Goal: Information Seeking & Learning: Learn about a topic

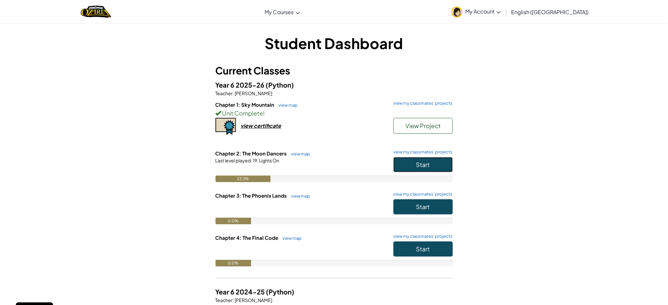
click at [413, 157] on button "Start" at bounding box center [422, 164] width 59 height 15
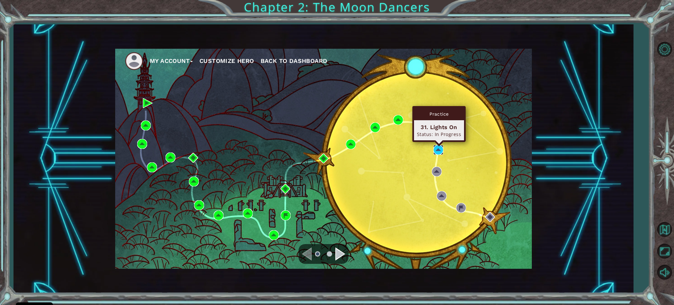
click at [435, 149] on img at bounding box center [439, 150] width 10 height 10
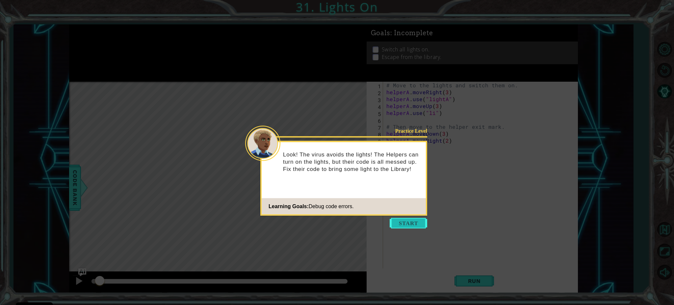
click at [394, 222] on button "Start" at bounding box center [409, 223] width 38 height 11
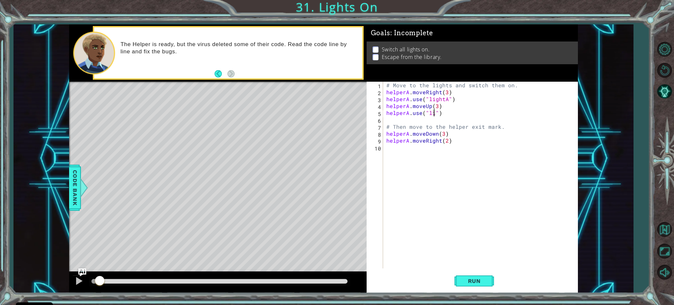
click at [435, 112] on div "# Move to the lights and switch them on. helperA . moveRight ( 3 ) helperA . us…" at bounding box center [482, 182] width 194 height 201
click at [446, 134] on div "# Move to the lights and switch them on. helperA . moveRight ( 3 ) helperA . us…" at bounding box center [482, 182] width 194 height 201
type textarea "helperA.moveDown(1)"
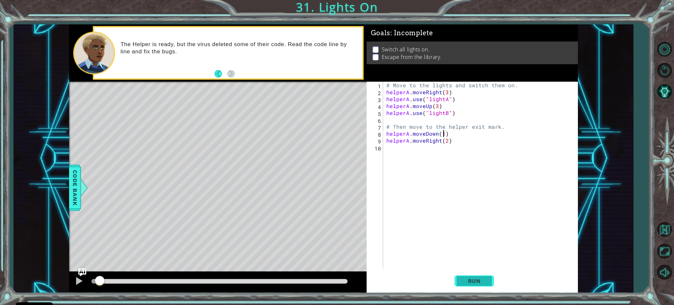
click at [473, 282] on span "Run" at bounding box center [475, 281] width 26 height 7
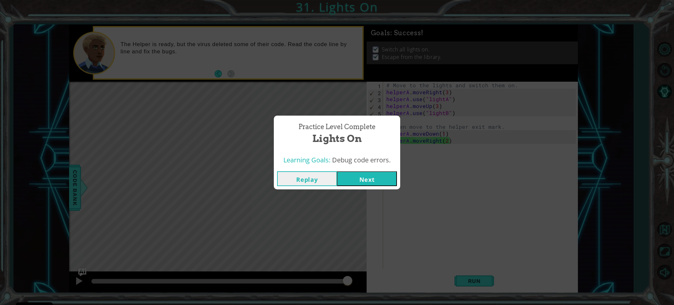
click at [376, 177] on button "Next" at bounding box center [367, 178] width 60 height 15
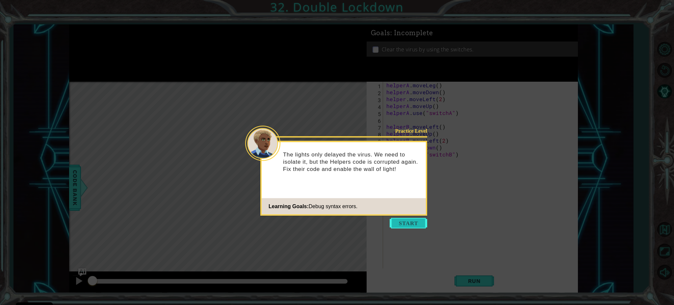
click at [402, 226] on button "Start" at bounding box center [409, 223] width 38 height 11
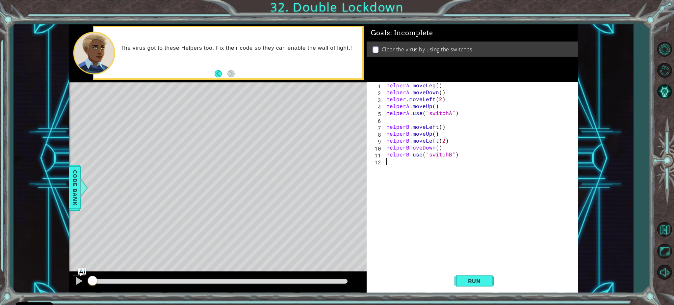
click at [433, 83] on div "helperA . moveLeg ( ) helperA . moveDown ( ) helper . moveLeft ( 2 ) helperA . …" at bounding box center [482, 182] width 194 height 201
click at [407, 98] on div "helperA . moveLeft ( ) helperA . moveDown ( ) helper . moveLeft ( 2 ) helperA .…" at bounding box center [482, 182] width 194 height 201
click at [494, 141] on div "helperA . moveLeft ( ) helperA . moveDown ( ) helperA . moveLeft ( 2 ) helperA …" at bounding box center [482, 182] width 194 height 201
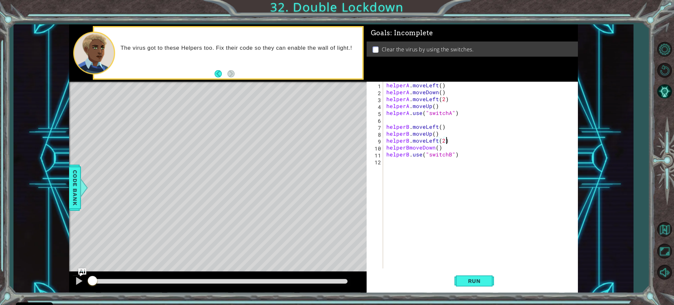
click at [443, 140] on div "helperA . moveLeft ( ) helperA . moveDown ( ) helperA . moveLeft ( 2 ) helperA …" at bounding box center [482, 182] width 194 height 201
click at [409, 146] on div "helperA . moveLeft ( ) helperA . moveDown ( ) helperA . moveLeft ( 2 ) helperA …" at bounding box center [482, 182] width 194 height 201
click at [442, 139] on div "helperA . moveLeft ( ) helperA . moveDown ( ) helperA . moveLeft ( 2 ) helperA …" at bounding box center [482, 182] width 194 height 201
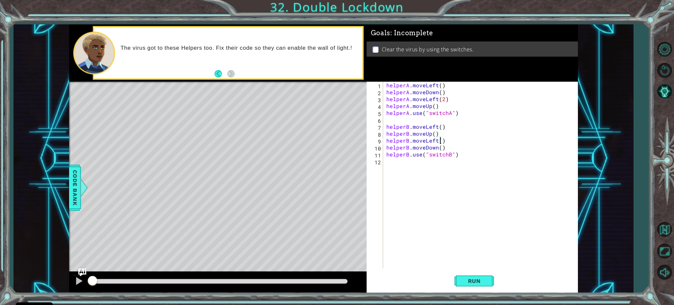
scroll to position [0, 3]
type textarea "helperB.moveLeft(2)"
click at [478, 282] on span "Run" at bounding box center [475, 281] width 26 height 7
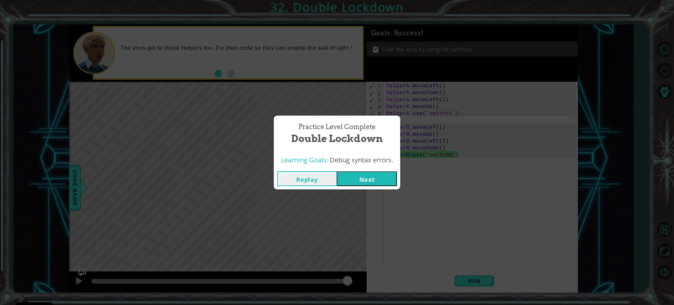
click at [373, 181] on button "Next" at bounding box center [367, 178] width 60 height 15
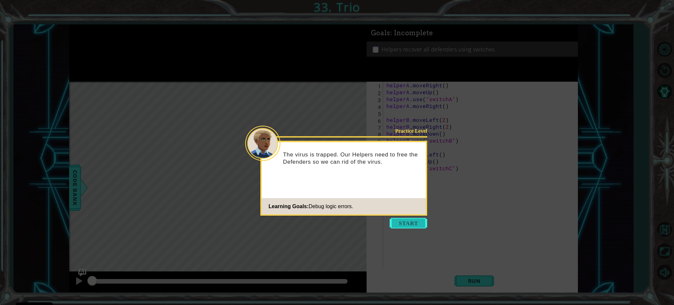
click at [404, 222] on button "Start" at bounding box center [409, 223] width 38 height 11
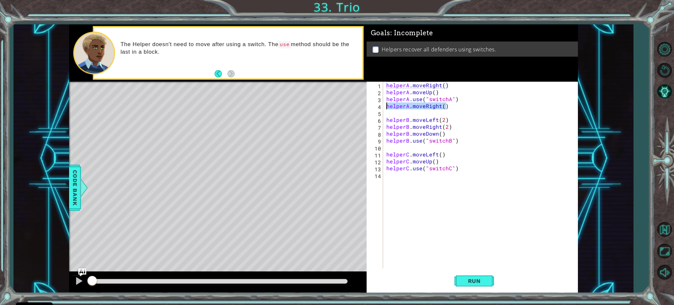
drag, startPoint x: 448, startPoint y: 104, endPoint x: 387, endPoint y: 104, distance: 60.9
click at [387, 104] on div "helperA . moveRight ( ) helperA . moveUp ( ) helperA . use ( "switchA" ) helper…" at bounding box center [482, 182] width 194 height 201
type textarea "helperA.moveRight()"
click at [447, 91] on div "helperA . moveRight ( ) helperA . moveUp ( ) helperA . use ( "switchA" ) helper…" at bounding box center [482, 182] width 194 height 201
type textarea "helperA.moveUp()"
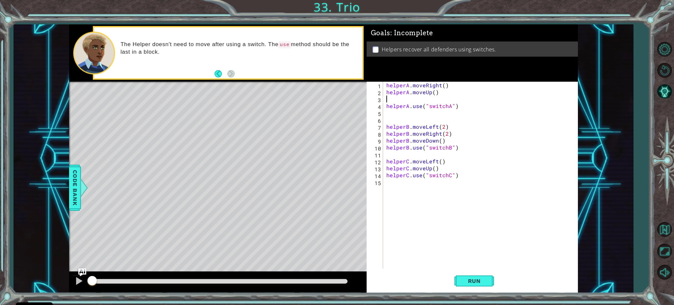
paste textarea "helperA.moveRight()"
drag, startPoint x: 449, startPoint y: 140, endPoint x: 388, endPoint y: 140, distance: 60.9
click at [388, 140] on div "helperA . moveRight ( ) helperA . moveUp ( ) helperA . moveRight ( ) helperA . …" at bounding box center [482, 182] width 194 height 201
type textarea "helperB.moveDown()"
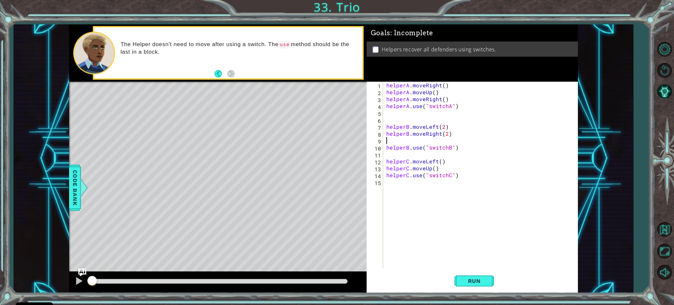
click at [386, 125] on div "helperA . moveRight ( ) helperA . moveUp ( ) helperA . moveRight ( ) helperA . …" at bounding box center [482, 182] width 194 height 201
type textarea "helperB.moveLeft(2)"
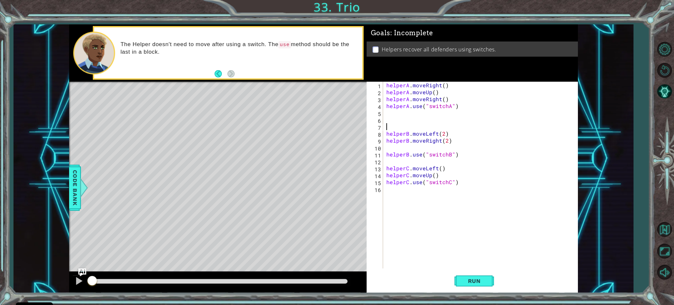
paste textarea "helperB.moveDown()"
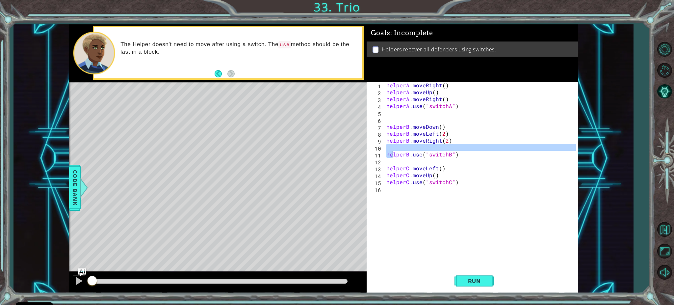
drag, startPoint x: 465, startPoint y: 149, endPoint x: 394, endPoint y: 151, distance: 71.2
click at [394, 151] on div "helperA . moveRight ( ) helperA . moveUp ( ) helperA . moveRight ( ) helperA . …" at bounding box center [482, 182] width 194 height 201
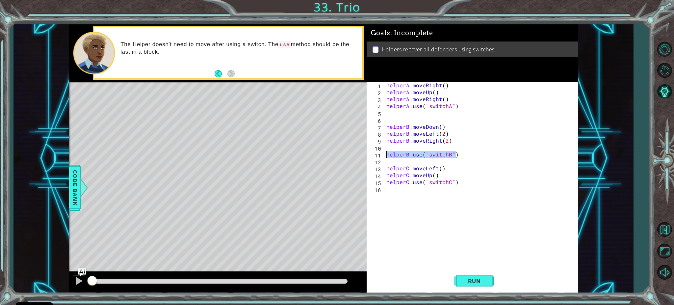
drag, startPoint x: 456, startPoint y: 154, endPoint x: 387, endPoint y: 152, distance: 69.2
click at [387, 152] on div "helperA . moveRight ( ) helperA . moveUp ( ) helperA . moveRight ( ) helperA . …" at bounding box center [482, 182] width 194 height 201
type textarea "helperB.use("switchB")"
click at [445, 125] on div "helperA . moveRight ( ) helperA . moveUp ( ) helperA . moveRight ( ) helperA . …" at bounding box center [482, 182] width 194 height 201
type textarea "helperB.moveDown()"
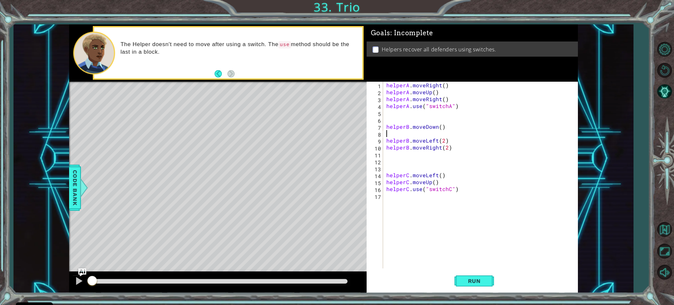
paste textarea "helperB.use("switchB")"
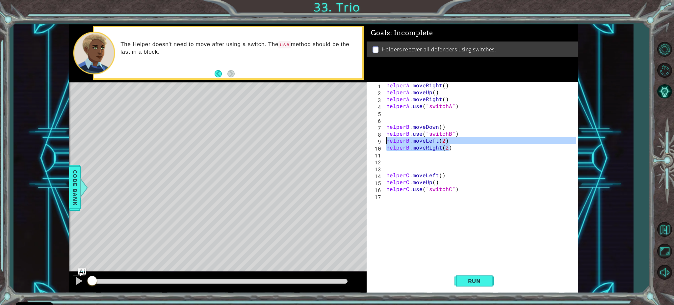
drag, startPoint x: 450, startPoint y: 147, endPoint x: 387, endPoint y: 140, distance: 63.2
click at [387, 140] on div "helperA . moveRight ( ) helperA . moveUp ( ) helperA . moveRight ( ) helperA . …" at bounding box center [482, 182] width 194 height 201
type textarea "helperB.moveLeft(2) helperB.moveRight(2)"
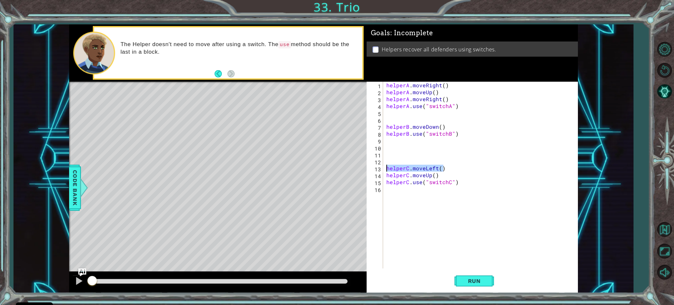
drag, startPoint x: 446, startPoint y: 168, endPoint x: 386, endPoint y: 166, distance: 59.7
click at [386, 166] on div "helperA . moveRight ( ) helperA . moveUp ( ) helperA . moveRight ( ) helperA . …" at bounding box center [482, 182] width 194 height 201
click at [438, 174] on div "helperA . moveRight ( ) helperA . moveUp ( ) helperA . moveRight ( ) helperA . …" at bounding box center [482, 182] width 194 height 201
type textarea "helperC.moveUp()"
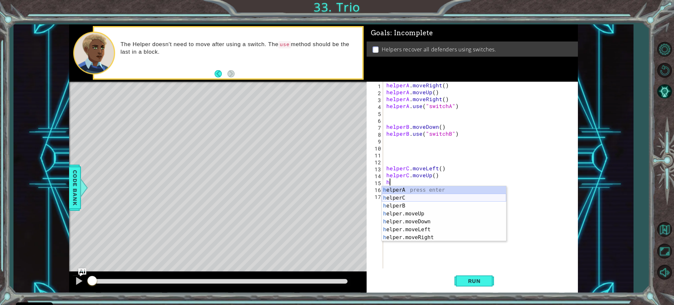
click at [403, 198] on div "h elperA press enter h elperC press enter h elperB press enter h elper.moveUp p…" at bounding box center [444, 221] width 124 height 71
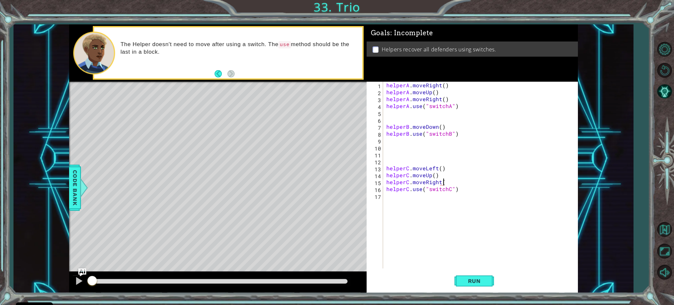
scroll to position [0, 3]
click at [478, 279] on span "Run" at bounding box center [475, 281] width 26 height 7
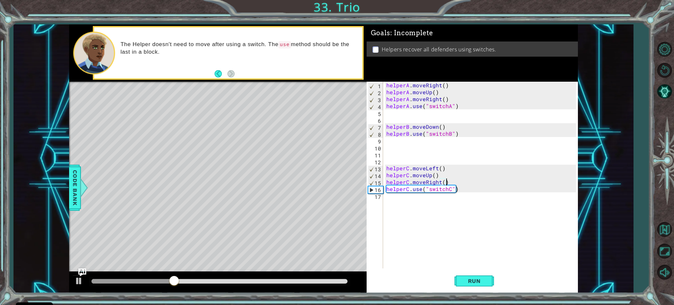
click at [447, 127] on div "helperA . moveRight ( ) helperA . moveUp ( ) helperA . moveRight ( ) helperA . …" at bounding box center [482, 182] width 194 height 201
type textarea "helperB.moveDown()"
click at [386, 127] on div "helperA . moveRight ( ) helperA . moveUp ( ) helperA . moveRight ( ) helperA . …" at bounding box center [482, 182] width 194 height 201
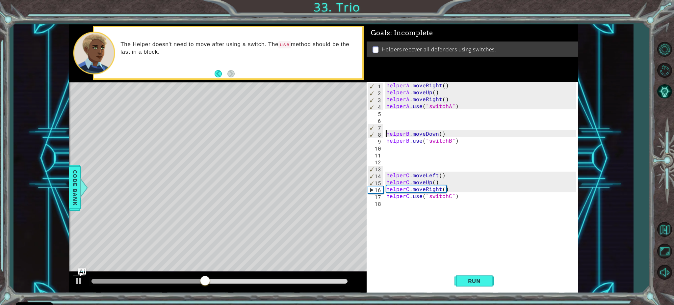
scroll to position [0, 0]
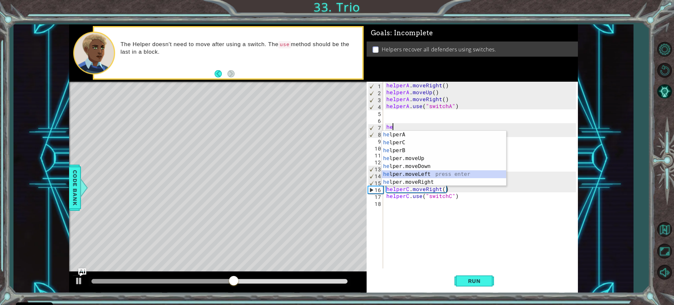
click at [399, 174] on div "he lperA press enter he lperC press enter he lperB press enter he lper.moveUp p…" at bounding box center [444, 166] width 124 height 71
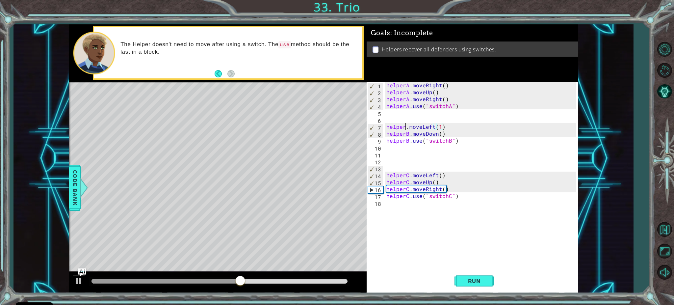
click at [404, 125] on div "helperA . moveRight ( ) helperA . moveUp ( ) helperA . moveRight ( ) helperA . …" at bounding box center [482, 182] width 194 height 201
click at [444, 125] on div "helperA . moveRight ( ) helperA . moveUp ( ) helperA . moveRight ( ) helperA . …" at bounding box center [482, 182] width 194 height 201
click at [446, 133] on div "helperA . moveRight ( ) helperA . moveUp ( ) helperA . moveRight ( ) helperA . …" at bounding box center [482, 182] width 194 height 201
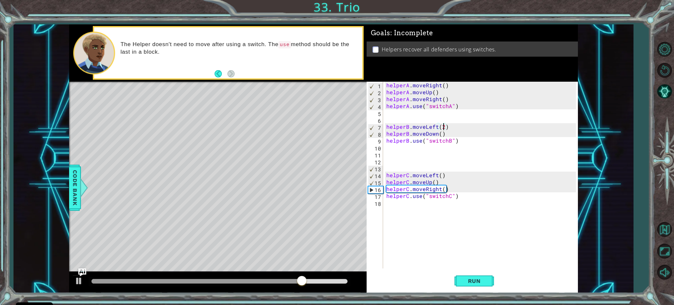
type textarea "helperB.moveDown()"
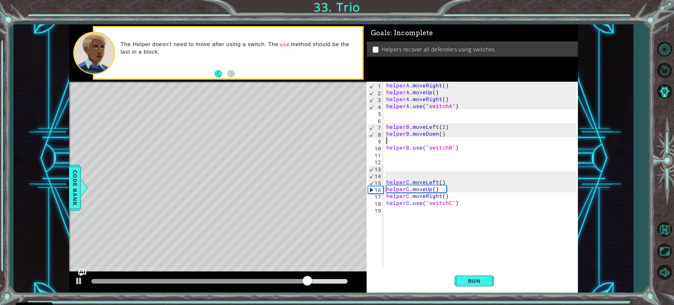
scroll to position [0, 0]
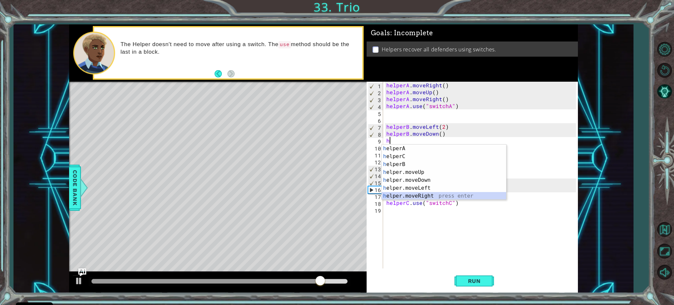
click at [412, 194] on div "h elperA press enter h elperC press enter h elperB press enter h elper.moveUp p…" at bounding box center [444, 180] width 124 height 71
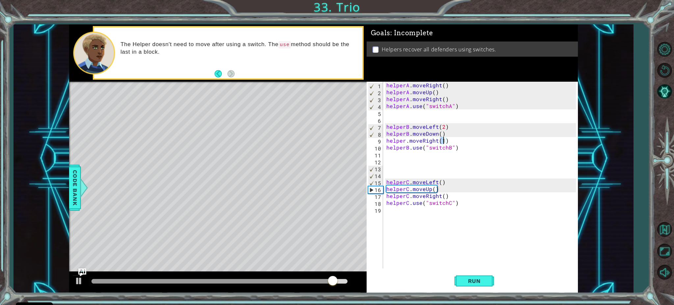
scroll to position [0, 3]
click at [404, 140] on div "helperA . moveRight ( ) helperA . moveUp ( ) helperA . moveRight ( ) helperA . …" at bounding box center [482, 182] width 194 height 201
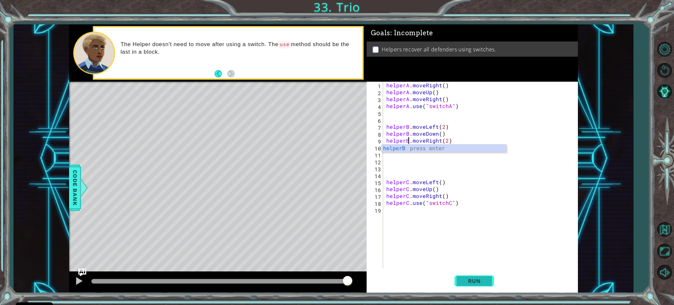
type textarea "helperB.moveRight(2)"
click at [462, 284] on span "Run" at bounding box center [475, 281] width 26 height 7
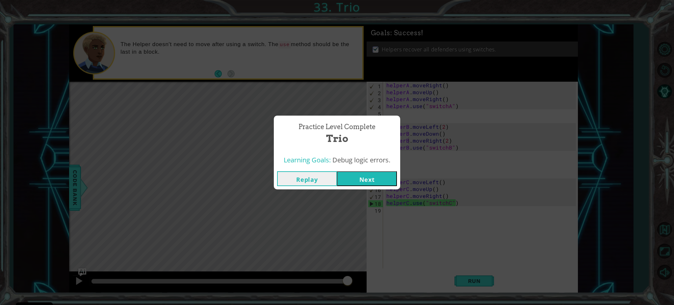
click at [478, 283] on div "Practice Level Complete Trio Learning Goals: Debug logic errors. Replay Next" at bounding box center [337, 152] width 674 height 305
click at [368, 179] on button "Next" at bounding box center [367, 178] width 60 height 15
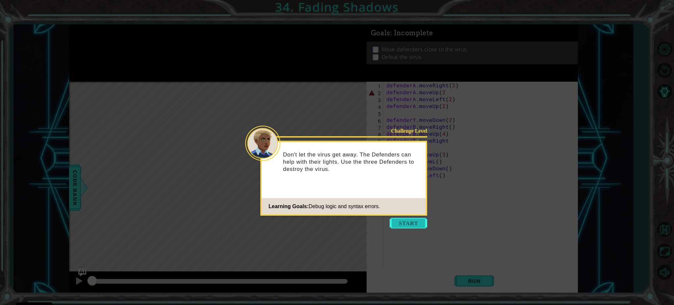
click at [398, 223] on button "Start" at bounding box center [409, 223] width 38 height 11
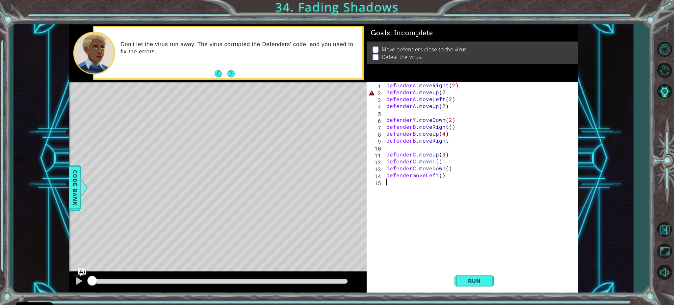
click at [446, 89] on div "defenderA . moveRight ( 2 ) defenderA . moveUp ( 2 defenderA . moveLeft ( 2 ) d…" at bounding box center [482, 182] width 194 height 201
click at [443, 107] on div "defenderA . moveRight ( 2 ) defenderA . moveUp ( 2 ) defenderA . moveLeft ( 2 )…" at bounding box center [482, 182] width 194 height 201
click at [415, 117] on div "defenderA . moveRight ( 2 ) defenderA . moveUp ( 2 ) defenderA . moveLeft ( 2 )…" at bounding box center [482, 182] width 194 height 201
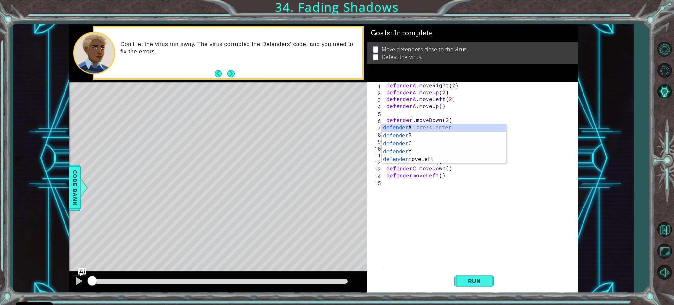
type textarea "defenderB.moveDown(2)"
click at [505, 230] on div "defenderA . moveRight ( 2 ) defenderA . moveUp ( 2 ) defenderA . moveLeft ( 2 )…" at bounding box center [482, 182] width 194 height 201
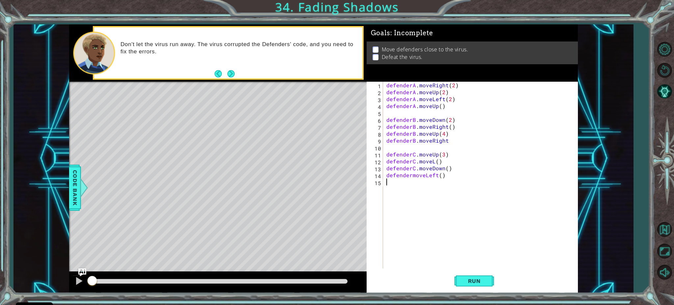
scroll to position [0, 0]
click at [467, 142] on div "defenderA . moveRight ( 2 ) defenderA . moveUp ( 2 ) defenderA . moveLeft ( 2 )…" at bounding box center [482, 182] width 194 height 201
click at [433, 161] on div "defenderA . moveRight ( 2 ) defenderA . moveUp ( 2 ) defenderA . moveLeft ( 2 )…" at bounding box center [482, 182] width 194 height 201
click at [412, 176] on div "defenderA . moveRight ( 2 ) defenderA . moveUp ( 2 ) defenderA . moveLeft ( 2 )…" at bounding box center [482, 182] width 194 height 201
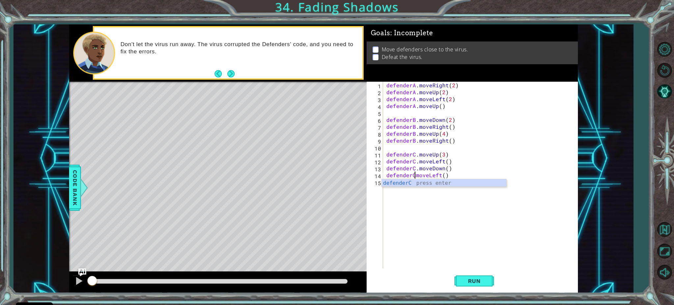
scroll to position [0, 2]
type textarea "defenderC.moveLeft()"
click at [468, 276] on button "Run" at bounding box center [475, 280] width 40 height 21
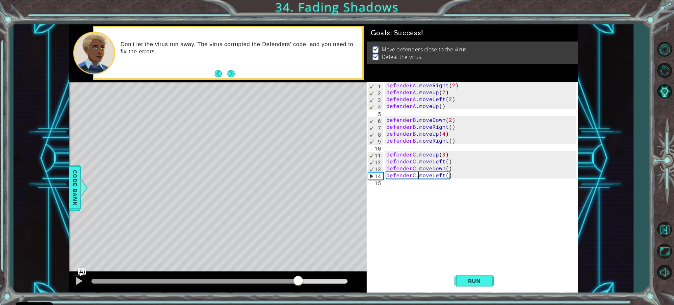
drag, startPoint x: 203, startPoint y: 279, endPoint x: 321, endPoint y: 281, distance: 118.2
click at [298, 280] on div at bounding box center [195, 281] width 207 height 5
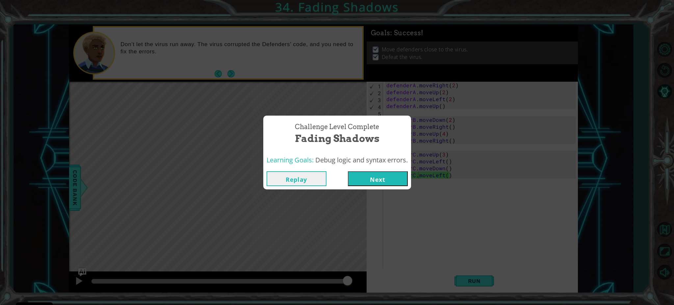
drag, startPoint x: 393, startPoint y: 178, endPoint x: 392, endPoint y: 182, distance: 4.2
click at [393, 179] on button "Next" at bounding box center [378, 178] width 60 height 15
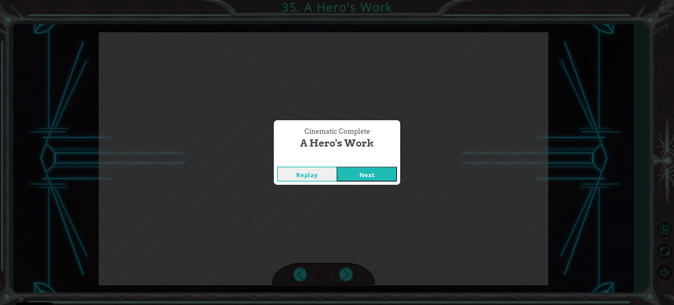
click at [377, 175] on button "Next" at bounding box center [367, 174] width 60 height 15
click at [353, 169] on button "Next" at bounding box center [367, 174] width 60 height 15
click at [351, 170] on button "Next" at bounding box center [367, 174] width 60 height 15
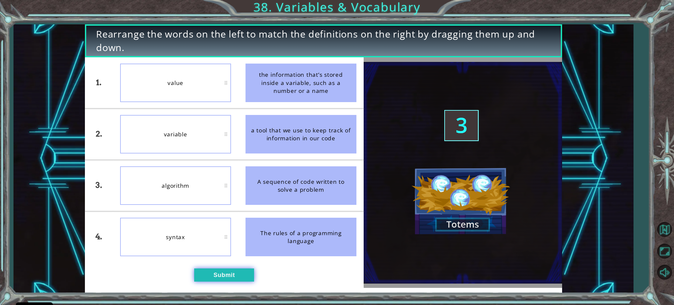
click at [219, 277] on button "Submit" at bounding box center [224, 274] width 60 height 13
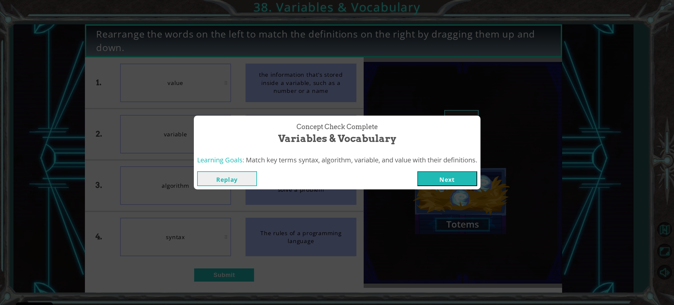
click at [434, 181] on button "Next" at bounding box center [448, 178] width 60 height 15
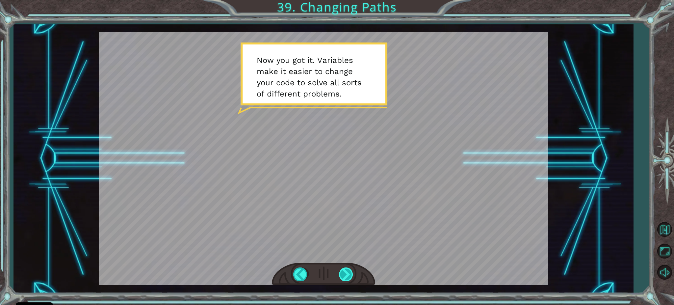
click at [348, 277] on div at bounding box center [346, 274] width 15 height 14
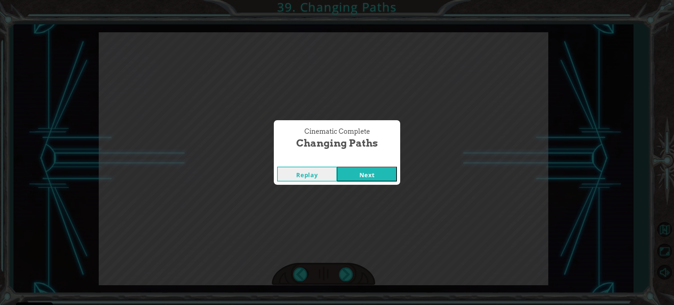
click at [351, 178] on button "Next" at bounding box center [367, 174] width 60 height 15
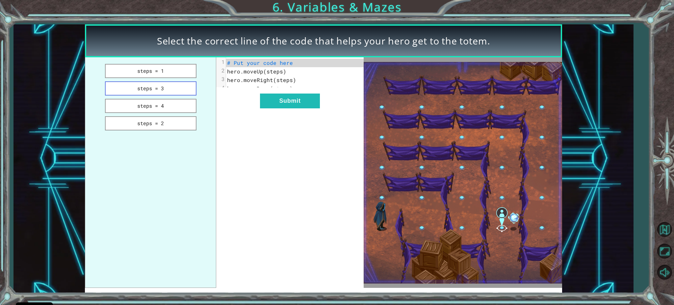
drag, startPoint x: 160, startPoint y: 86, endPoint x: 165, endPoint y: 86, distance: 4.3
click at [161, 86] on button "steps = 3" at bounding box center [151, 88] width 92 height 14
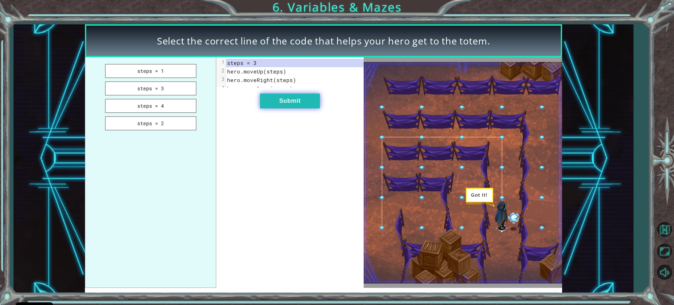
click at [278, 106] on button "Submit" at bounding box center [290, 101] width 60 height 15
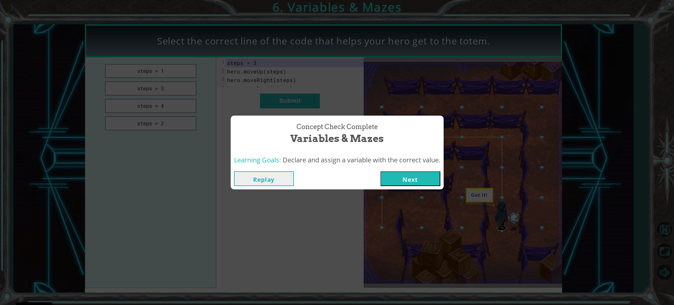
click at [416, 177] on button "Next" at bounding box center [411, 178] width 60 height 15
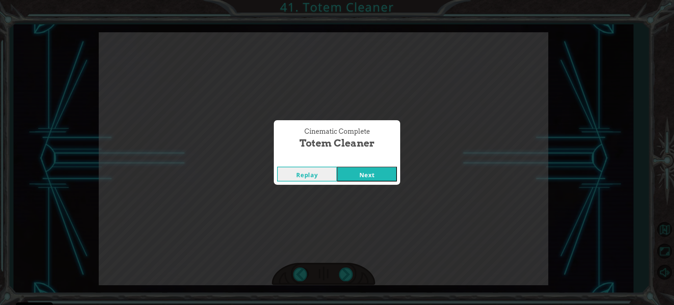
click at [348, 177] on button "Next" at bounding box center [367, 174] width 60 height 15
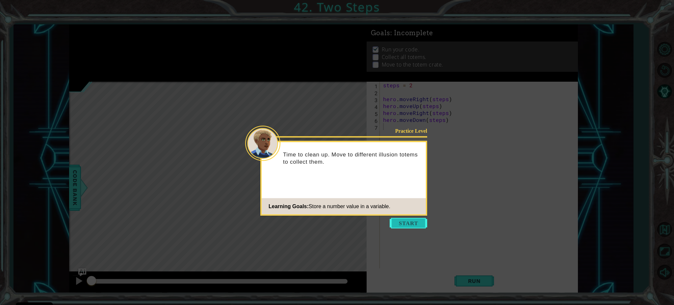
click at [407, 224] on button "Start" at bounding box center [409, 223] width 38 height 11
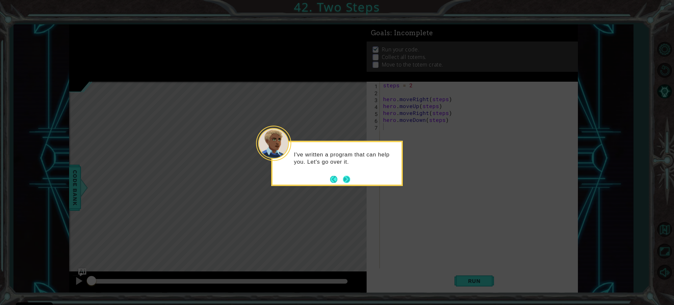
click at [346, 178] on button "Next" at bounding box center [346, 179] width 7 height 7
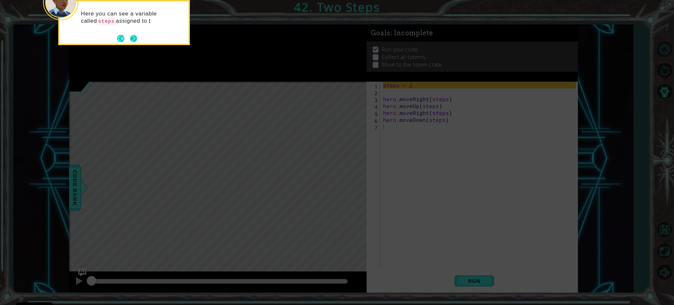
click at [134, 38] on button "Next" at bounding box center [133, 38] width 7 height 7
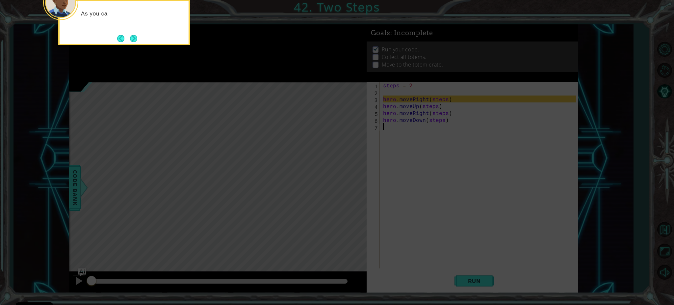
click at [134, 38] on button "Next" at bounding box center [134, 39] width 8 height 8
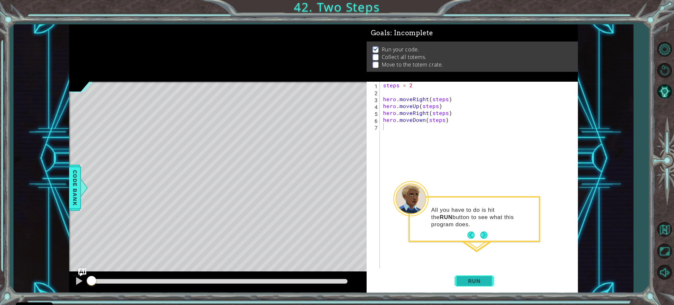
click at [473, 279] on span "Run" at bounding box center [475, 281] width 26 height 7
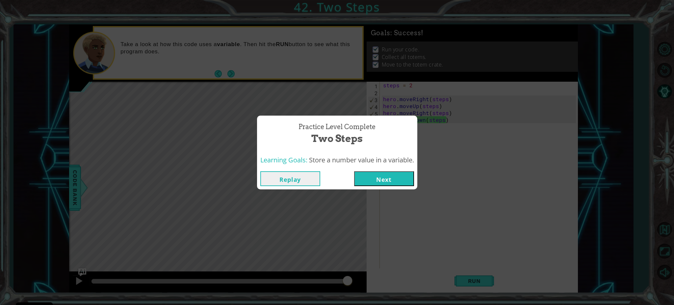
click at [383, 177] on button "Next" at bounding box center [384, 178] width 60 height 15
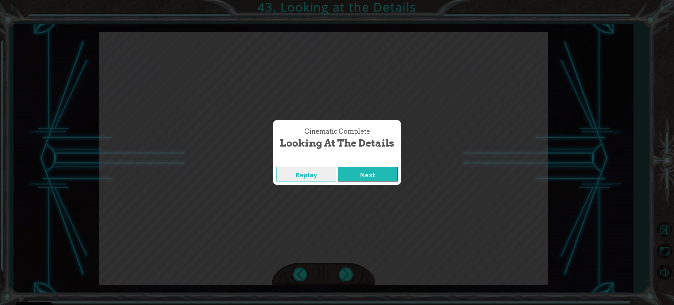
click at [351, 171] on button "Next" at bounding box center [368, 174] width 60 height 15
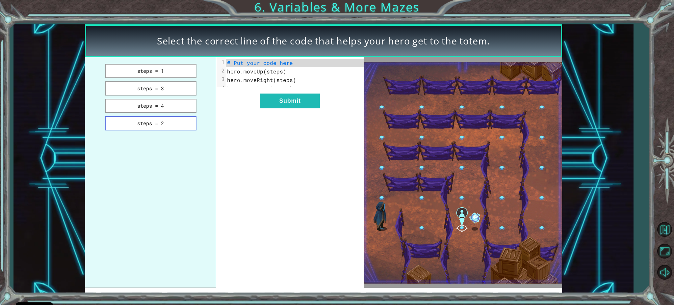
click at [156, 117] on button "steps = 2" at bounding box center [151, 123] width 92 height 14
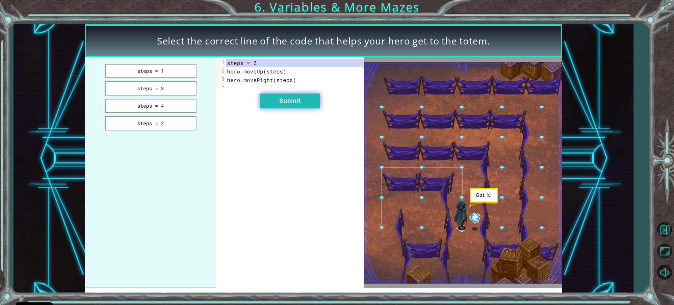
click at [287, 108] on button "Submit" at bounding box center [290, 101] width 60 height 15
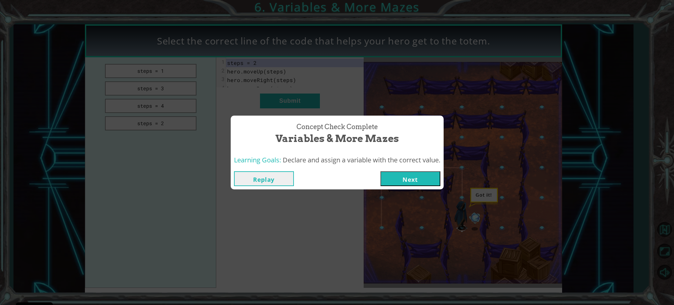
click at [403, 176] on button "Next" at bounding box center [411, 178] width 60 height 15
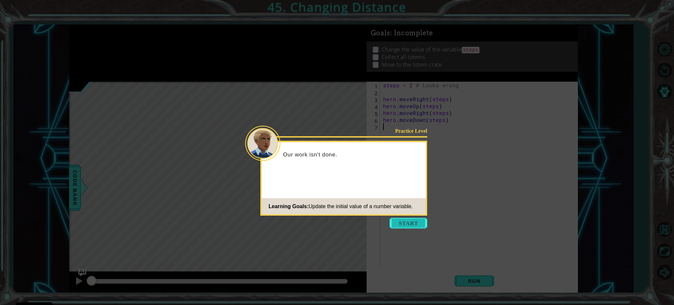
click at [406, 224] on button "Start" at bounding box center [409, 223] width 38 height 11
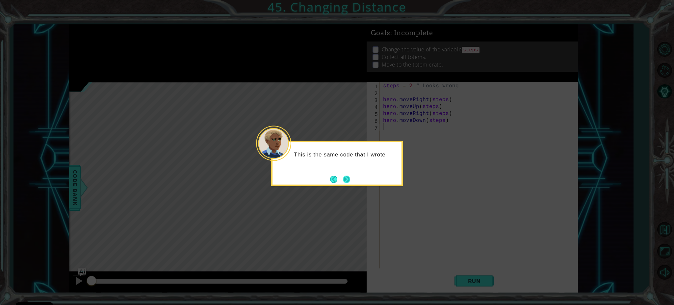
click at [345, 181] on button "Next" at bounding box center [346, 179] width 7 height 7
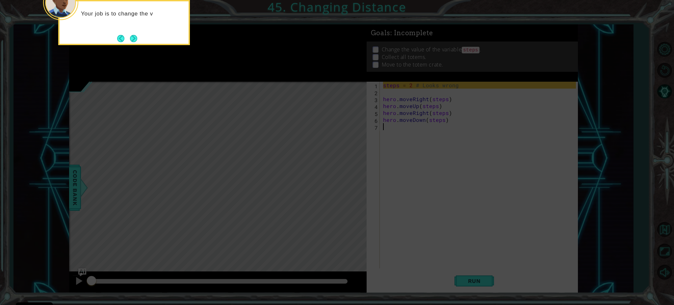
click at [131, 37] on button "Next" at bounding box center [133, 38] width 7 height 7
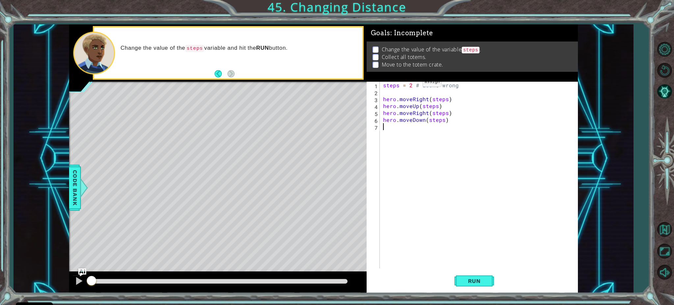
click at [411, 83] on div "steps = 2 # Looks wrong hero . moveRight ( steps ) hero . moveUp ( steps ) hero…" at bounding box center [481, 182] width 198 height 201
type textarea "steps = 3 # Looks wrong"
drag, startPoint x: 486, startPoint y: 278, endPoint x: 435, endPoint y: 279, distance: 51.7
click at [486, 278] on span "Run" at bounding box center [475, 281] width 26 height 7
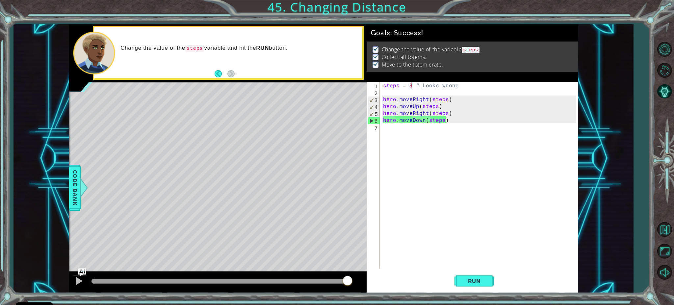
drag, startPoint x: 97, startPoint y: 279, endPoint x: 373, endPoint y: 287, distance: 276.1
click at [373, 286] on div "1 ההההההההההההההההההההההההההההההההההההההההההההההההההההההההההההההההההההההההההההה…" at bounding box center [323, 158] width 509 height 268
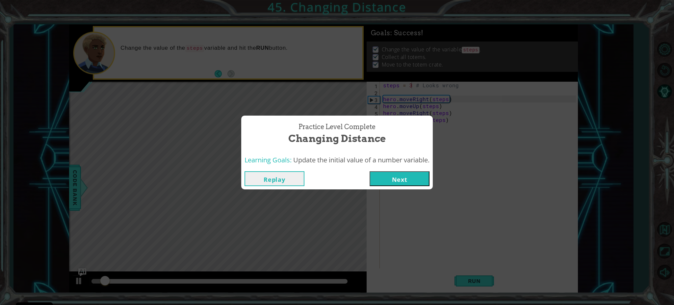
click at [394, 175] on button "Next" at bounding box center [400, 178] width 60 height 15
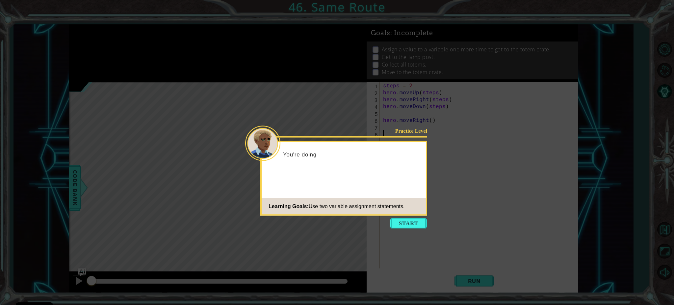
click at [402, 232] on icon at bounding box center [337, 152] width 674 height 305
click at [404, 229] on button "Start" at bounding box center [409, 223] width 38 height 11
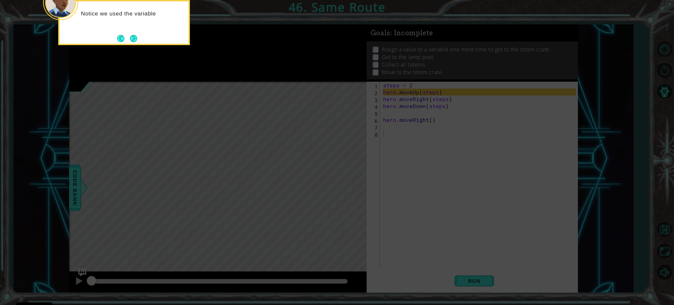
click at [137, 41] on button "Next" at bounding box center [133, 38] width 7 height 7
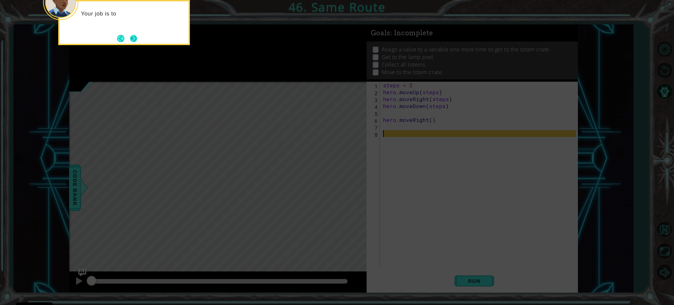
click at [132, 36] on button "Next" at bounding box center [133, 38] width 7 height 7
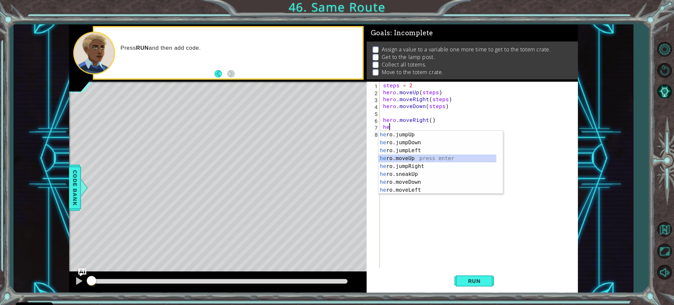
click at [388, 160] on div "he ro.jumpUp press enter he ro.jumpDown press enter he ro.jumpLeft press enter …" at bounding box center [438, 170] width 118 height 79
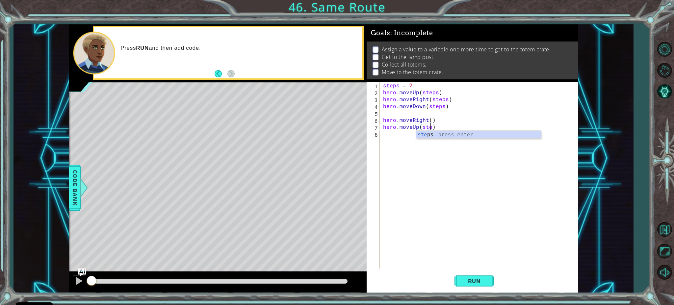
scroll to position [0, 3]
click at [458, 121] on div "steps = 2 hero . moveUp ( steps ) hero . moveRight ( steps ) hero . moveDown ( …" at bounding box center [481, 182] width 198 height 201
click at [459, 125] on div "steps = 2 hero . moveUp ( steps ) hero . moveRight ( steps ) hero . moveDown ( …" at bounding box center [481, 182] width 198 height 201
type textarea "hero.moveUp(steps)"
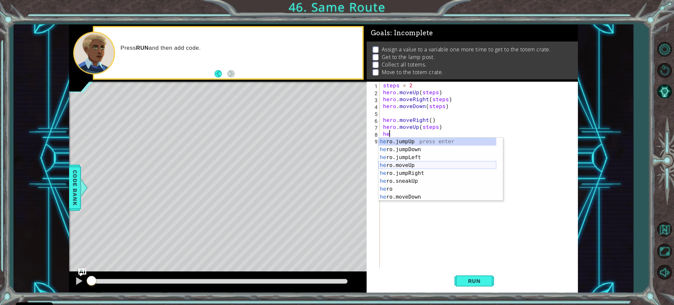
click at [401, 166] on div "he ro.jumpUp press enter he ro.jumpDown press enter he ro.jumpLeft press enter …" at bounding box center [438, 177] width 118 height 79
type textarea "hero.moveUp(1)"
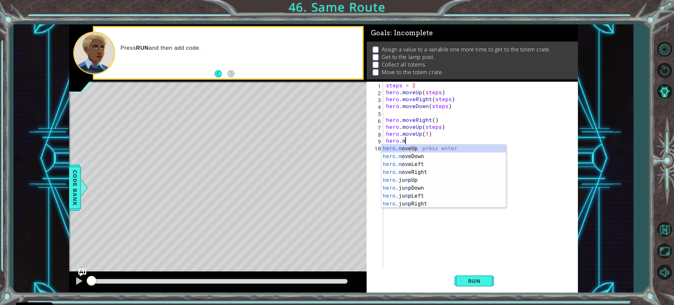
scroll to position [0, 1]
click at [407, 176] on div "hero.m oveUp press enter hero.m oveDown press enter hero.m oveLeft press enter …" at bounding box center [444, 184] width 124 height 79
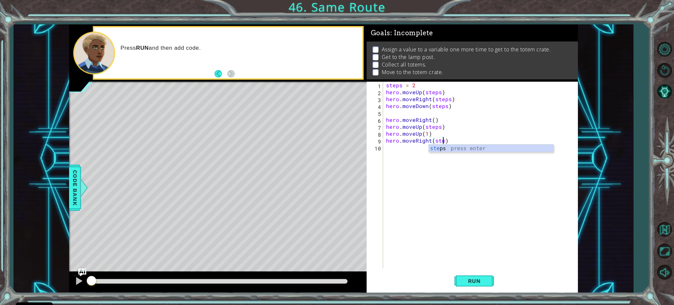
scroll to position [0, 3]
type textarea "hero.moveRight(steps)"
click at [476, 288] on button "Run" at bounding box center [475, 280] width 40 height 21
click at [468, 282] on span "Run" at bounding box center [475, 281] width 26 height 7
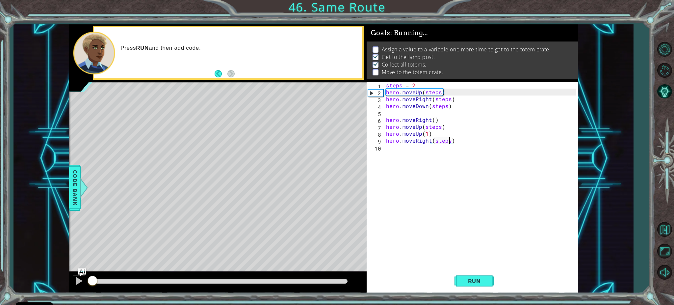
scroll to position [4, 0]
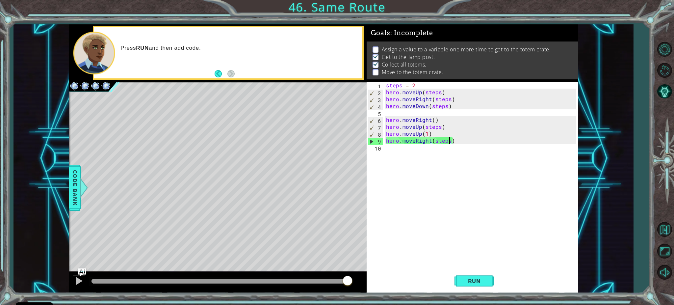
drag, startPoint x: 110, startPoint y: 281, endPoint x: 375, endPoint y: 280, distance: 265.5
click at [375, 280] on div "1 ההההההההההההההההההההההההההההההההההההההההההההההההההההההההההההההההההההההההההההה…" at bounding box center [323, 158] width 509 height 268
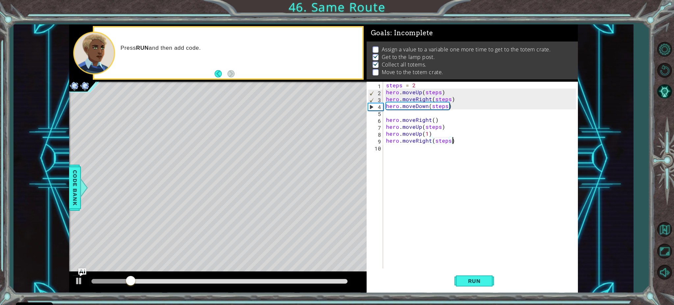
click at [464, 142] on div "steps = 2 hero . moveUp ( steps ) hero . moveRight ( steps ) hero . moveDown ( …" at bounding box center [482, 182] width 195 height 201
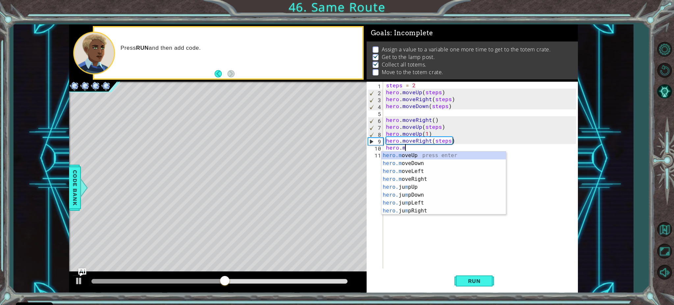
scroll to position [0, 1]
click at [392, 179] on div "hero.m oveUp press enter hero.m oveDown press enter hero.m oveLeft press enter …" at bounding box center [444, 190] width 124 height 79
type textarea "hero.moveRight(1)"
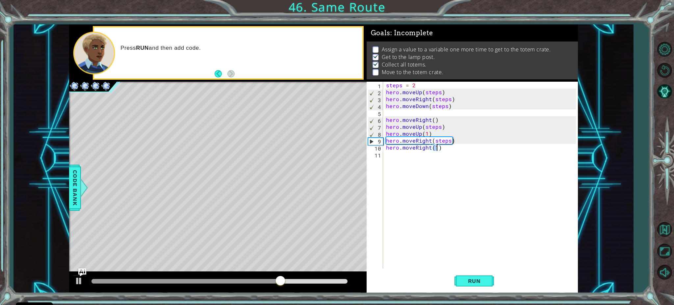
click at [444, 150] on div "steps = 2 hero . moveUp ( steps ) hero . moveRight ( steps ) hero . moveDown ( …" at bounding box center [482, 182] width 195 height 201
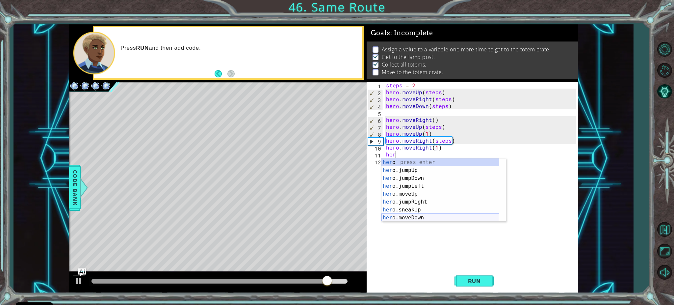
click at [412, 216] on div "her o press enter her o.jumpUp press enter her o.jumpDown press enter her o.jum…" at bounding box center [441, 197] width 118 height 79
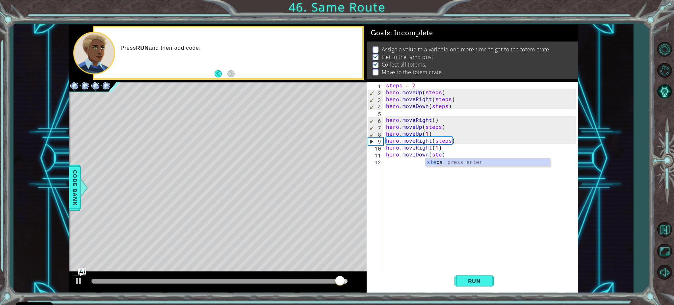
type textarea "hero.moveDown(steps)"
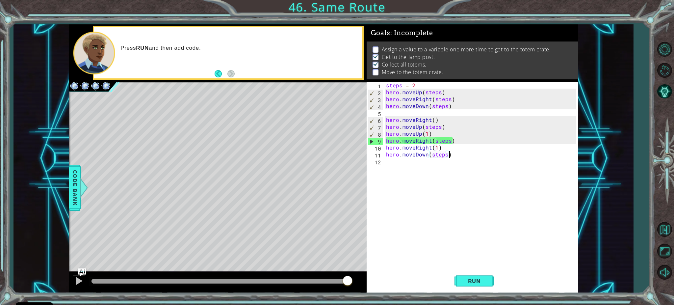
click at [467, 151] on div "steps = 2 hero . moveUp ( steps ) hero . moveRight ( steps ) hero . moveDown ( …" at bounding box center [482, 182] width 195 height 201
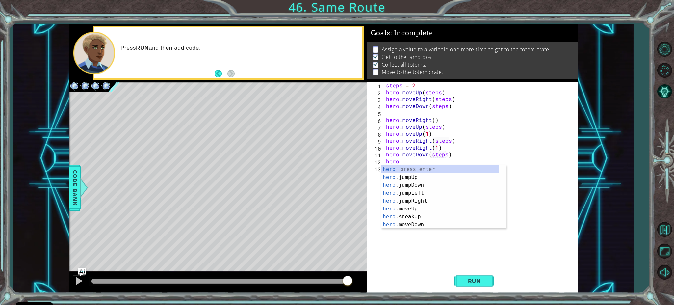
scroll to position [0, 0]
click at [416, 223] on div "hero press enter hero .jumpUp press enter hero .jumpDown press enter hero .jump…" at bounding box center [441, 204] width 118 height 79
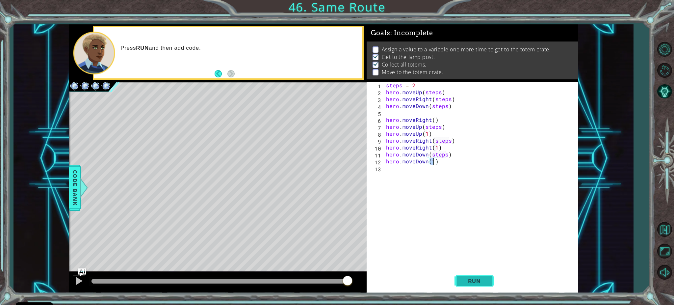
click at [469, 283] on span "Run" at bounding box center [475, 281] width 26 height 7
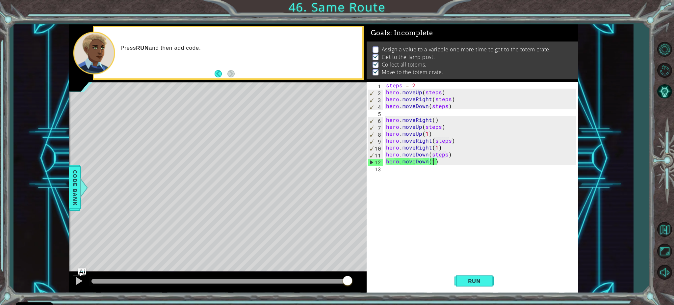
drag, startPoint x: 104, startPoint y: 279, endPoint x: 373, endPoint y: 274, distance: 269.1
click at [369, 274] on div "1 ההההההההההההההההההההההההההההההההההההההההההההההההההההההההההההההההההההההההההההה…" at bounding box center [323, 158] width 509 height 268
click at [424, 86] on div "steps = 2 hero . moveUp ( steps ) hero . moveRight ( steps ) hero . moveDown ( …" at bounding box center [482, 182] width 195 height 201
type textarea "steps = 2"
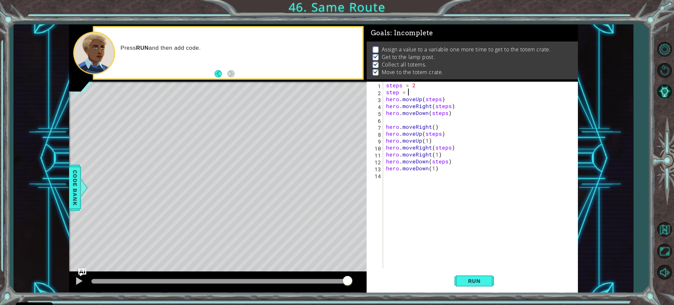
scroll to position [0, 1]
click at [433, 126] on div "steps = 2 step = 1 hero . moveUp ( steps ) hero . moveRight ( steps ) hero . mo…" at bounding box center [482, 182] width 195 height 201
click at [426, 141] on div "steps = 2 step = 1 hero . moveUp ( steps ) hero . moveRight ( steps ) hero . mo…" at bounding box center [482, 182] width 195 height 201
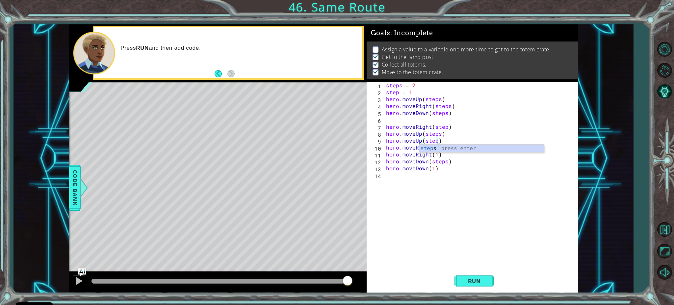
click at [437, 155] on div "steps = 2 step = 1 hero . moveUp ( steps ) hero . moveRight ( steps ) hero . mo…" at bounding box center [482, 182] width 195 height 201
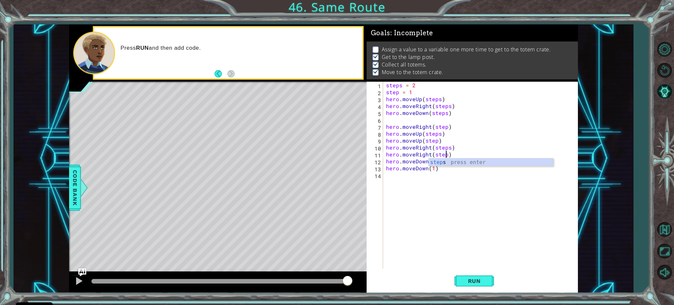
scroll to position [0, 3]
click at [434, 169] on div "steps = 2 step = 1 hero . moveUp ( steps ) hero . moveRight ( steps ) hero . mo…" at bounding box center [482, 182] width 195 height 201
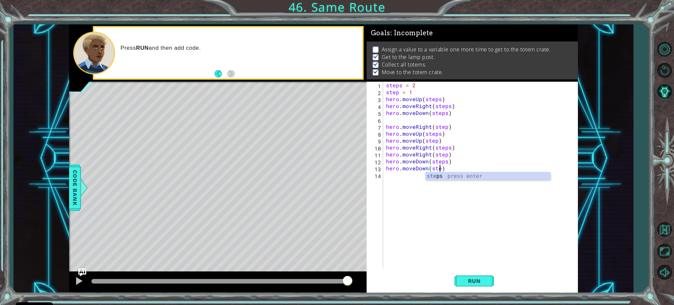
scroll to position [0, 3]
type textarea "hero.moveDown(step)"
click at [483, 284] on span "Run" at bounding box center [475, 281] width 26 height 7
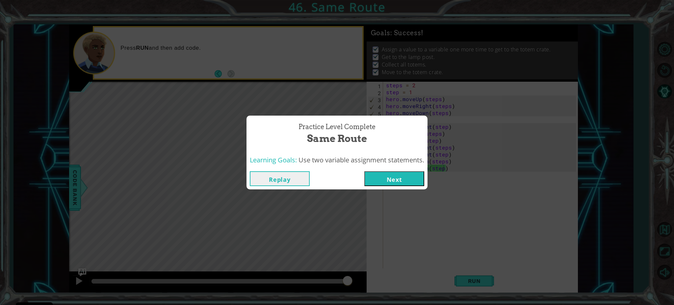
click at [410, 173] on button "Next" at bounding box center [395, 178] width 60 height 15
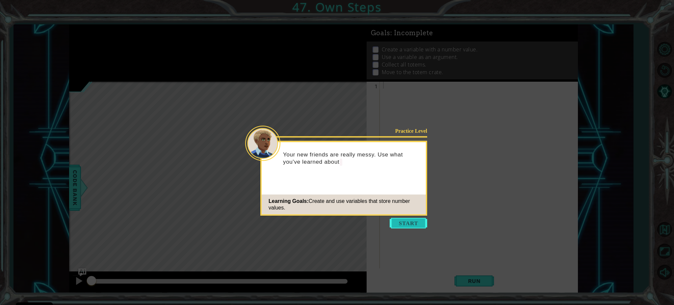
click at [417, 224] on button "Start" at bounding box center [409, 223] width 38 height 11
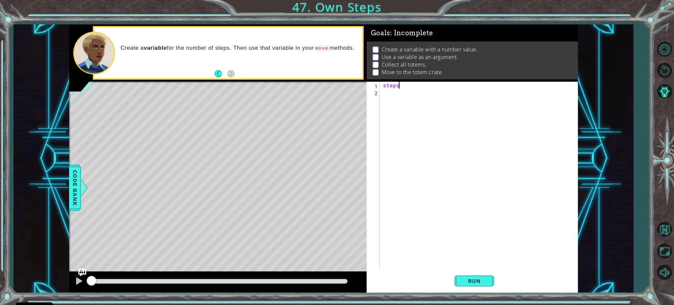
scroll to position [0, 1]
type textarea "steps = 3"
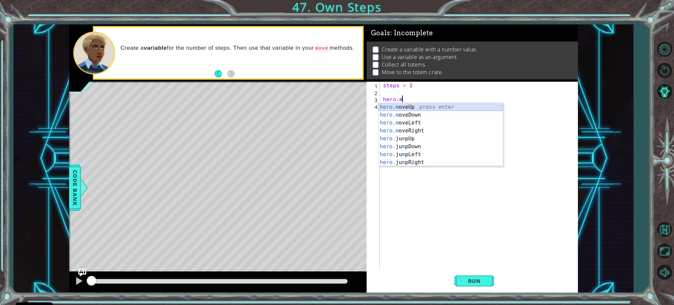
click at [403, 107] on div "hero.m oveUp press enter hero.m oveDown press enter hero.m oveLeft press enter …" at bounding box center [441, 142] width 124 height 79
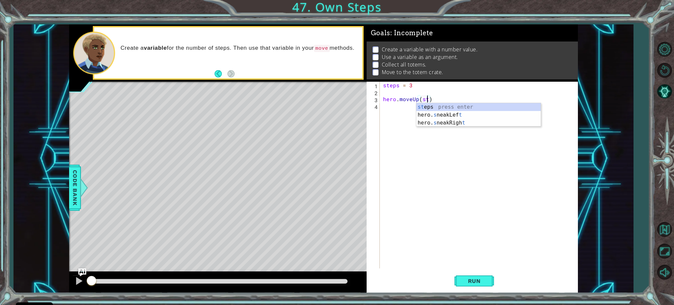
scroll to position [0, 3]
type textarea "hero.moveUp(steps)"
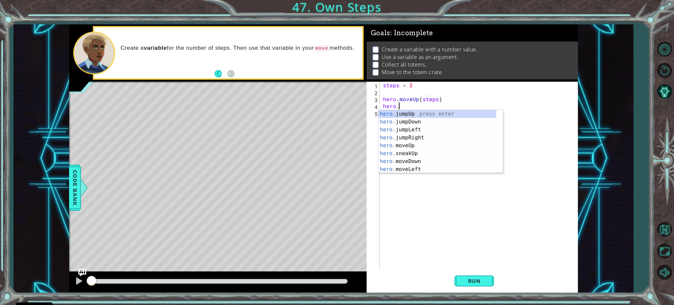
scroll to position [0, 1]
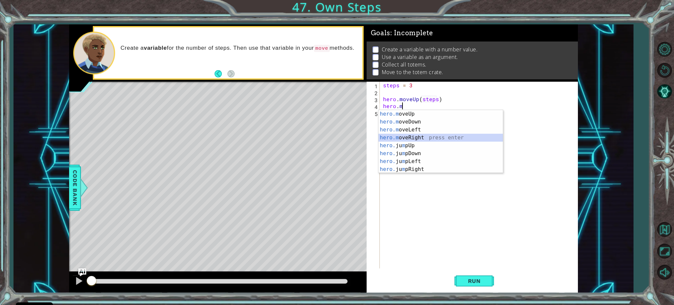
click at [406, 138] on div "hero.m oveUp press enter hero.m oveDown press enter hero.m oveLeft press enter …" at bounding box center [441, 149] width 124 height 79
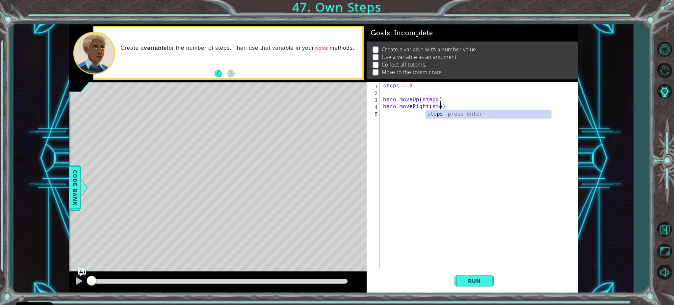
type textarea "hero.moveRight(steps)"
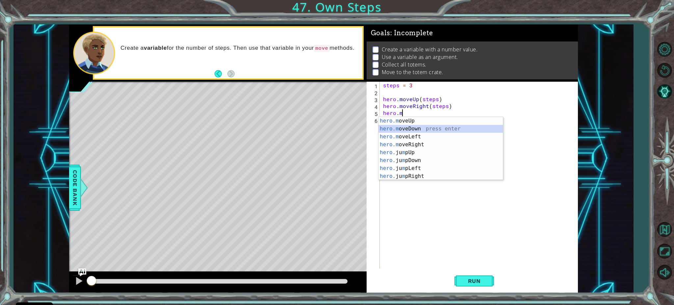
click at [420, 129] on div "hero.m oveUp press enter hero.m oveDown press enter hero.m oveLeft press enter …" at bounding box center [441, 156] width 124 height 79
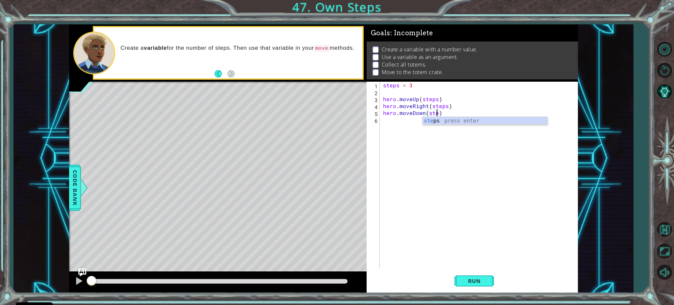
scroll to position [0, 3]
type textarea "hero.moveDown(steps)"
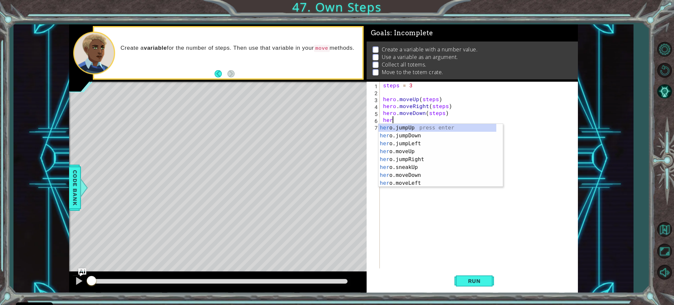
scroll to position [0, 0]
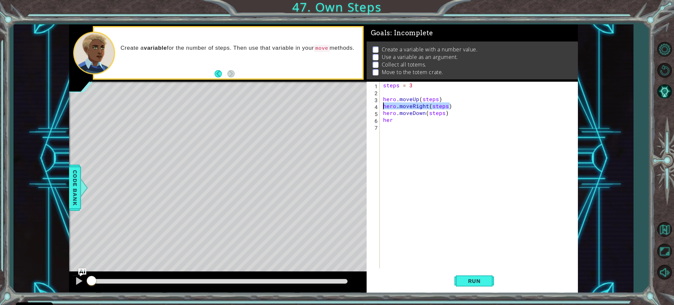
drag, startPoint x: 452, startPoint y: 106, endPoint x: 382, endPoint y: 105, distance: 69.8
click at [382, 105] on div "steps = 3 hero . moveUp ( steps ) hero . moveRight ( steps ) hero . moveDown ( …" at bounding box center [481, 182] width 198 height 201
drag, startPoint x: 394, startPoint y: 122, endPoint x: 383, endPoint y: 121, distance: 11.2
click at [383, 121] on div "steps = 3 hero . moveUp ( steps ) hero . moveRight ( steps ) hero . moveDown ( …" at bounding box center [481, 182] width 198 height 201
paste textarea "o.moveRight(steps)"
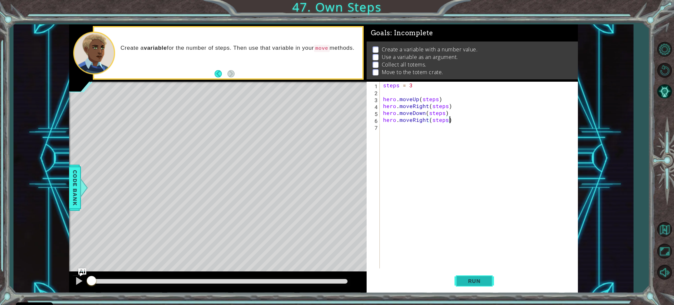
type textarea "hero.moveRight(steps)"
click at [467, 277] on button "Run" at bounding box center [475, 280] width 40 height 21
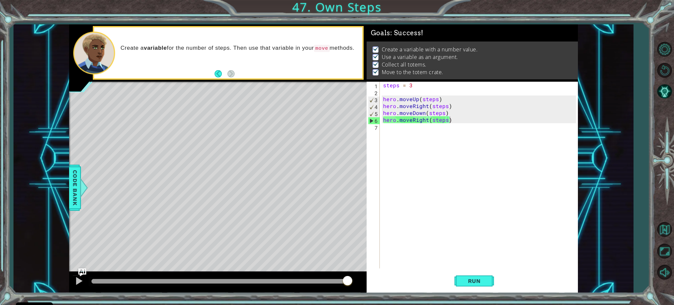
drag, startPoint x: 109, startPoint y: 281, endPoint x: 387, endPoint y: 278, distance: 278.3
click at [384, 278] on div "1 ההההההההההההההההההההההההההההההההההההההההההההההההההההההההההההההההההההההההההההה…" at bounding box center [323, 158] width 509 height 268
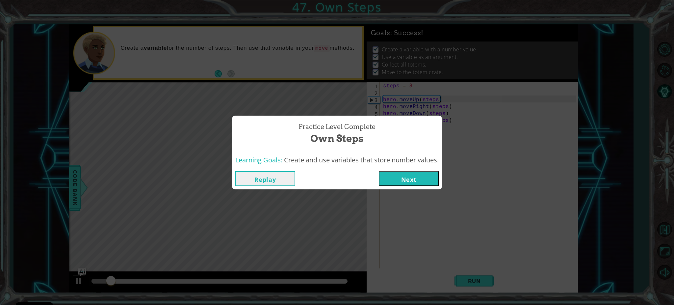
click at [404, 177] on button "Next" at bounding box center [409, 178] width 60 height 15
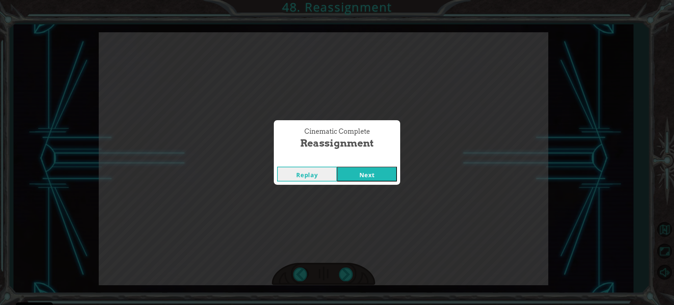
click at [377, 174] on button "Next" at bounding box center [367, 174] width 60 height 15
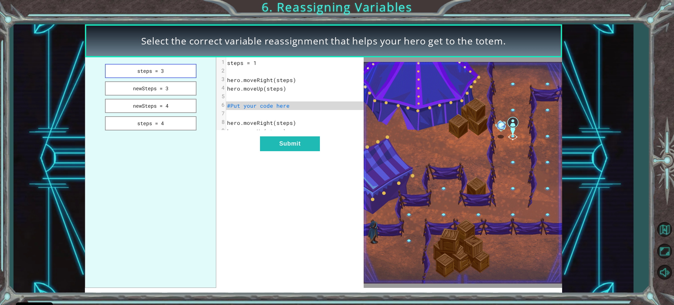
click at [143, 68] on button "steps = 3" at bounding box center [151, 71] width 92 height 14
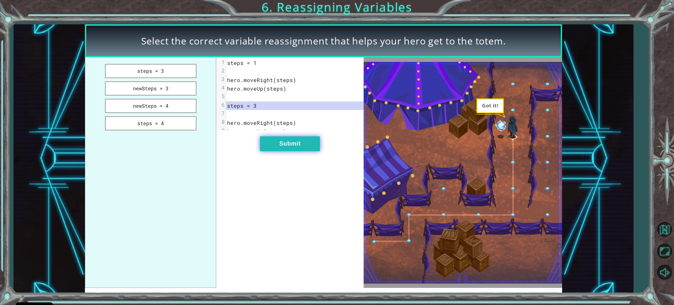
click at [289, 148] on button "Submit" at bounding box center [290, 143] width 60 height 15
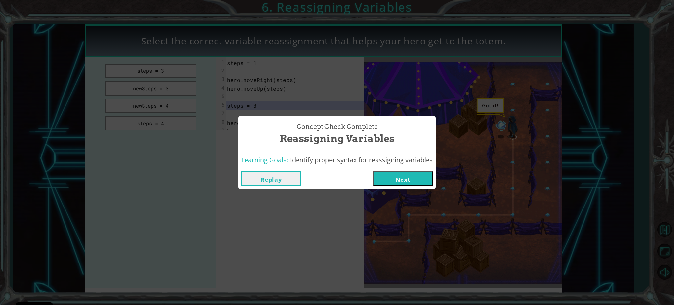
click at [401, 178] on button "Next" at bounding box center [403, 178] width 60 height 15
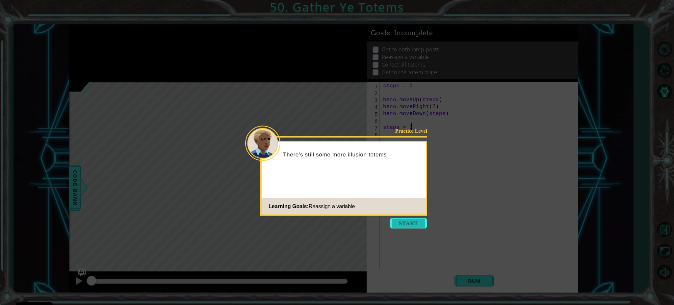
click at [408, 222] on button "Start" at bounding box center [409, 223] width 38 height 11
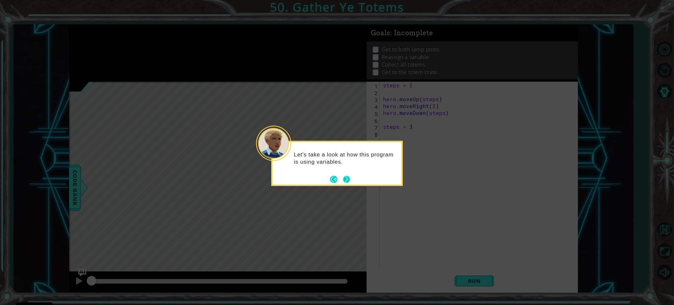
click at [347, 179] on button "Next" at bounding box center [346, 179] width 7 height 7
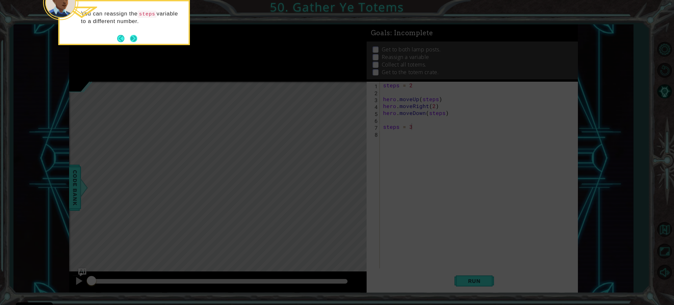
click at [135, 39] on button "Next" at bounding box center [133, 38] width 7 height 7
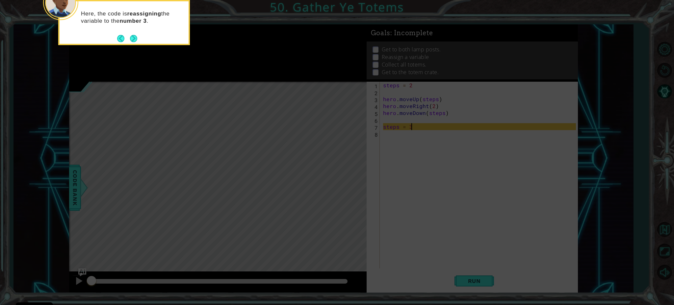
click at [135, 39] on button "Next" at bounding box center [133, 38] width 7 height 7
click at [135, 39] on button "Next" at bounding box center [134, 39] width 8 height 8
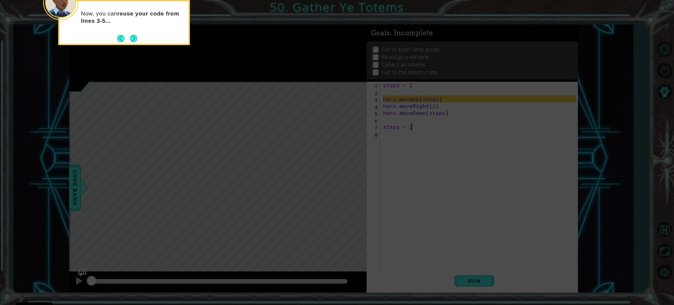
click at [135, 39] on button "Next" at bounding box center [133, 38] width 7 height 7
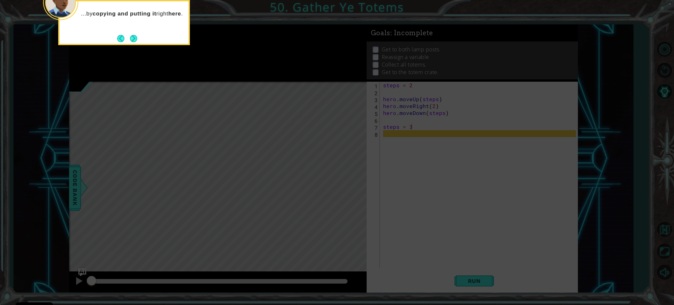
click at [135, 39] on button "Next" at bounding box center [133, 38] width 7 height 7
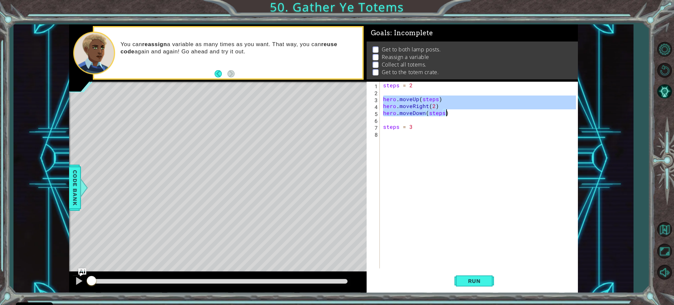
drag, startPoint x: 383, startPoint y: 98, endPoint x: 447, endPoint y: 113, distance: 65.7
click at [447, 113] on div "steps = 2 hero . moveUp ( steps ) hero . moveRight ( 2 ) hero . moveDown ( step…" at bounding box center [481, 182] width 198 height 201
type textarea "hero.moveRight(2) hero.moveDown(steps)"
click at [449, 148] on div "steps = 2 hero . moveUp ( steps ) hero . moveRight ( 2 ) hero . moveDown ( step…" at bounding box center [481, 182] width 198 height 201
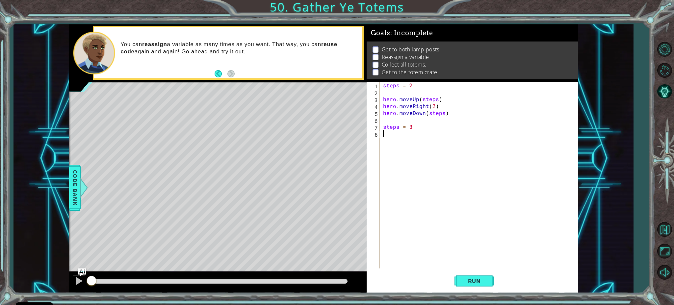
click at [433, 105] on div "steps = 2 hero . moveUp ( steps ) hero . moveRight ( 2 ) hero . moveDown ( step…" at bounding box center [481, 182] width 198 height 201
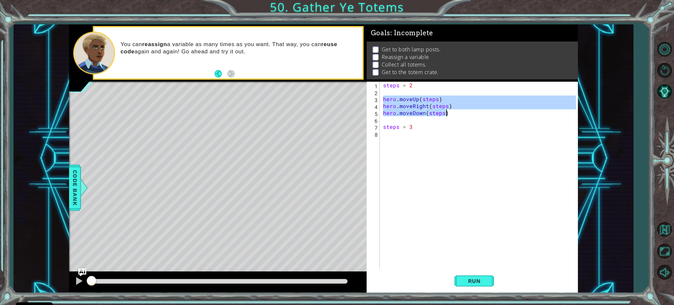
drag, startPoint x: 384, startPoint y: 98, endPoint x: 449, endPoint y: 115, distance: 66.9
click at [449, 115] on div "steps = 2 hero . moveUp ( steps ) hero . moveRight ( steps ) hero . moveDown ( …" at bounding box center [481, 182] width 198 height 201
type textarea "hero.moveRight(steps) hero.moveDown(steps)"
click at [395, 137] on div "steps = 2 hero . moveUp ( steps ) hero . moveRight ( steps ) hero . moveDown ( …" at bounding box center [481, 182] width 198 height 201
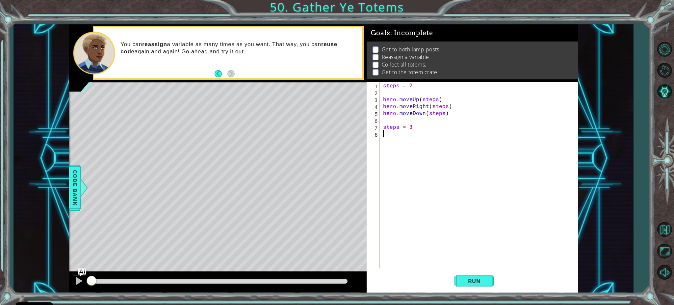
scroll to position [0, 0]
paste textarea "hero.moveDown(steps)"
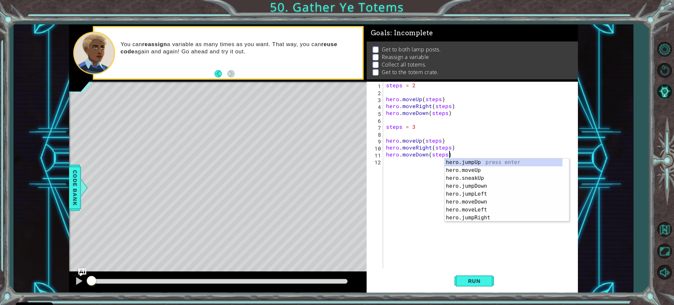
drag, startPoint x: 466, startPoint y: 281, endPoint x: 430, endPoint y: 282, distance: 35.9
click at [467, 281] on span "Run" at bounding box center [475, 281] width 26 height 7
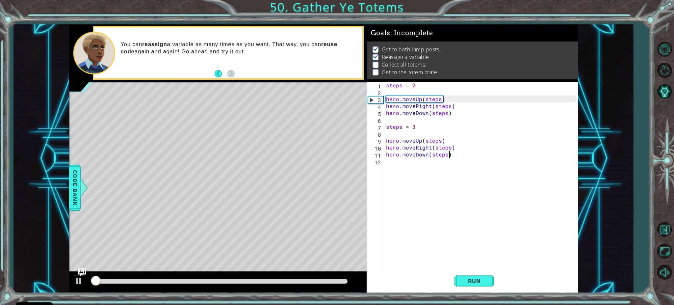
scroll to position [4, 0]
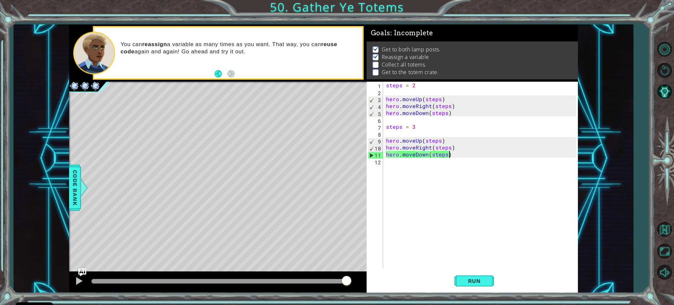
drag, startPoint x: 96, startPoint y: 280, endPoint x: 362, endPoint y: 295, distance: 266.9
click at [362, 295] on div "1 ההההההההההההההההההההההההההההההההההההההההההההההההההההההההההההההההההההההההההההה…" at bounding box center [337, 152] width 674 height 305
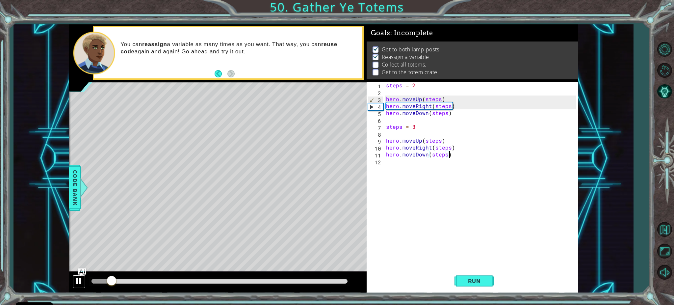
click at [77, 279] on div at bounding box center [79, 281] width 9 height 9
drag, startPoint x: 418, startPoint y: 125, endPoint x: 383, endPoint y: 128, distance: 35.3
click at [383, 128] on div "hero.moveDown(steps) 1 2 3 4 5 6 7 8 9 10 11 12 steps = 2 hero . moveUp ( steps…" at bounding box center [471, 175] width 209 height 187
type textarea "steps = 3"
click at [401, 163] on div "steps = 2 hero . moveUp ( steps ) hero . moveRight ( steps ) hero . moveDown ( …" at bounding box center [482, 182] width 195 height 201
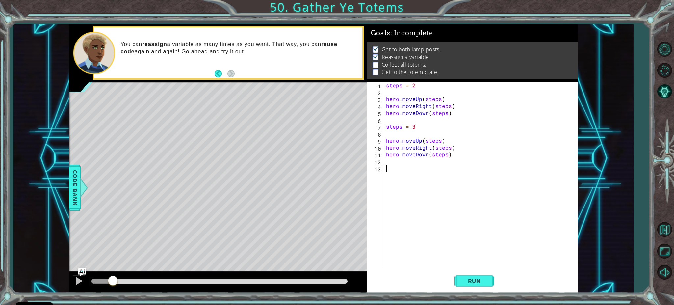
paste textarea "steps = 3"
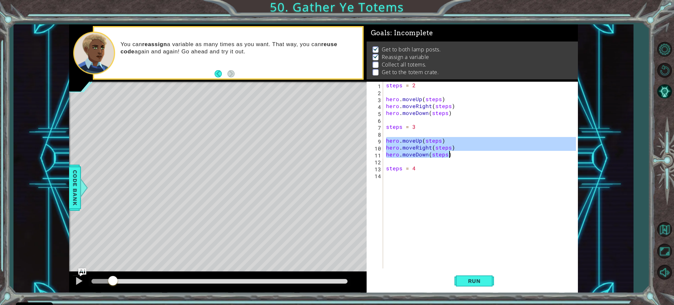
drag, startPoint x: 385, startPoint y: 140, endPoint x: 456, endPoint y: 156, distance: 72.7
click at [456, 156] on div "steps = 2 hero . moveUp ( steps ) hero . moveRight ( steps ) hero . moveDown ( …" at bounding box center [482, 182] width 195 height 201
type textarea "hero.moveRight(steps) hero.moveDown(steps)"
click at [401, 179] on div "steps = 2 hero . moveUp ( steps ) hero . moveRight ( steps ) hero . moveDown ( …" at bounding box center [482, 182] width 195 height 201
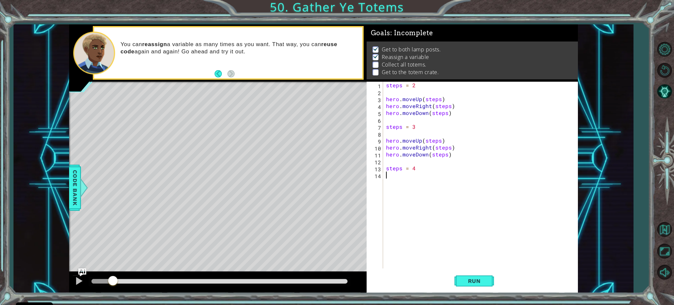
scroll to position [0, 0]
paste textarea "hero.moveDown(steps)"
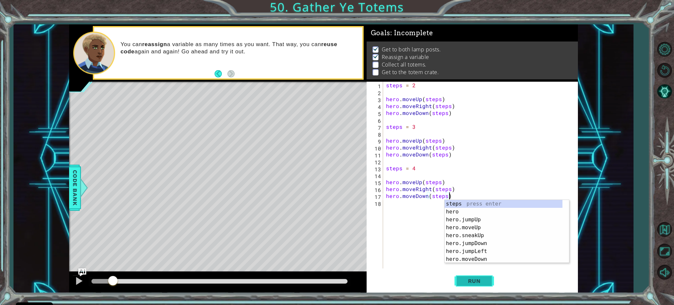
type textarea "hero.moveDown(steps)"
click at [478, 279] on span "Run" at bounding box center [475, 281] width 26 height 7
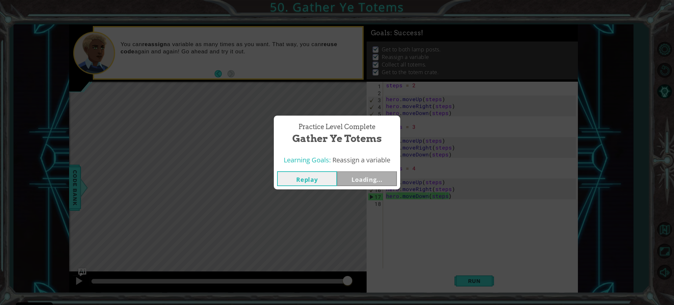
drag, startPoint x: 102, startPoint y: 277, endPoint x: 375, endPoint y: 277, distance: 273.0
click at [375, 277] on body "Cookie Policy CodeCombat uses a few essential and non-essential cookies. Privac…" at bounding box center [337, 152] width 674 height 305
click at [348, 182] on button "Next" at bounding box center [367, 178] width 60 height 15
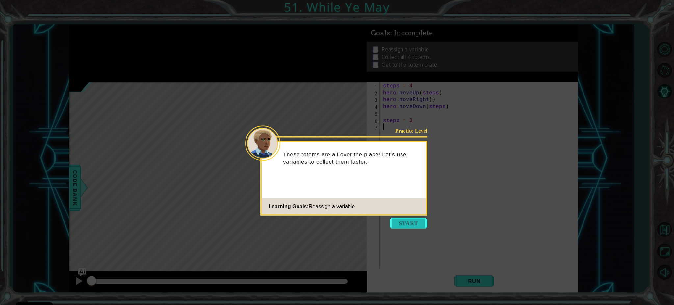
click at [402, 225] on button "Start" at bounding box center [409, 223] width 38 height 11
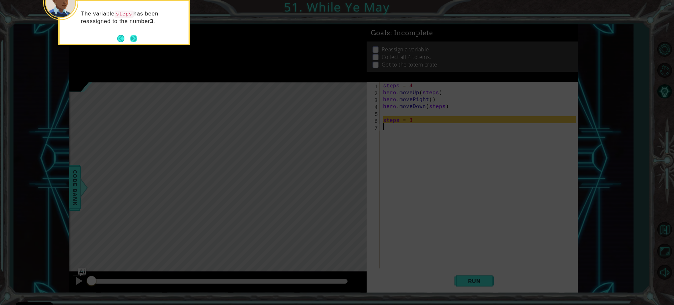
click at [133, 37] on button "Next" at bounding box center [133, 38] width 7 height 7
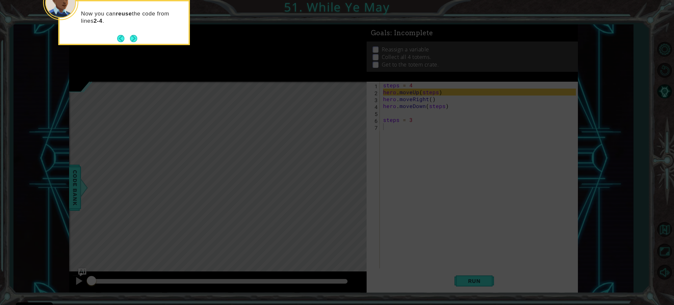
click at [133, 37] on button "Next" at bounding box center [133, 38] width 7 height 7
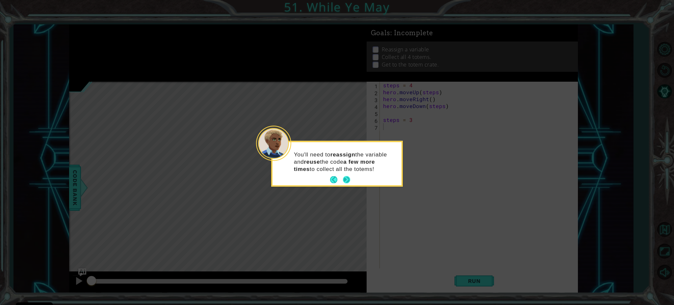
click at [346, 179] on button "Next" at bounding box center [346, 179] width 7 height 7
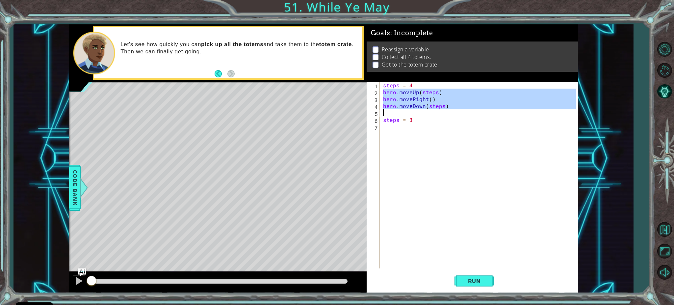
drag, startPoint x: 384, startPoint y: 91, endPoint x: 456, endPoint y: 110, distance: 75.2
click at [456, 110] on div "steps = 4 hero . moveUp ( steps ) hero . moveRight ( ) hero . moveDown ( steps …" at bounding box center [481, 182] width 198 height 201
type textarea "hero.moveDown(steps)"
click at [389, 126] on div "steps = 4 hero . moveUp ( steps ) hero . moveRight ( ) hero . moveDown ( steps …" at bounding box center [481, 182] width 198 height 201
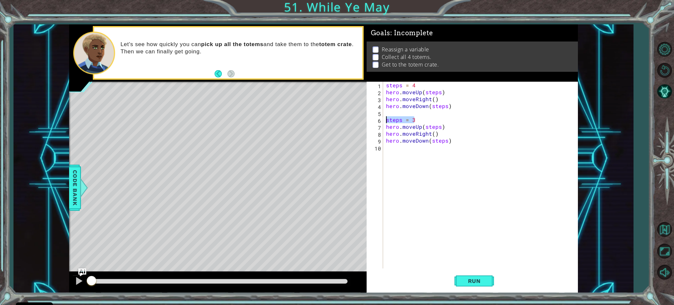
drag, startPoint x: 417, startPoint y: 119, endPoint x: 383, endPoint y: 116, distance: 34.0
click at [383, 116] on div "1 2 3 4 5 6 7 8 9 10 steps = 4 hero . moveUp ( steps ) hero . moveRight ( ) her…" at bounding box center [471, 175] width 209 height 187
type textarea "steps = 3"
click at [386, 146] on div "steps = 4 hero . moveUp ( steps ) hero . moveRight ( ) hero . moveDown ( steps …" at bounding box center [482, 182] width 195 height 201
paste textarea "steps = 3"
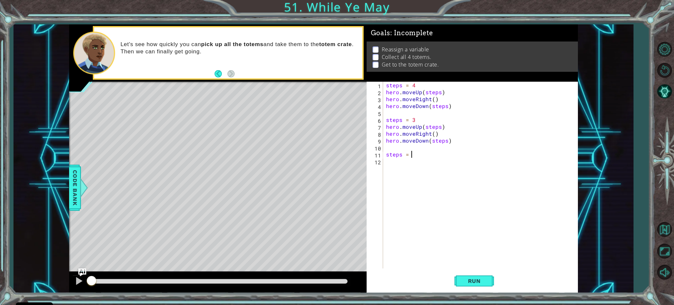
scroll to position [0, 1]
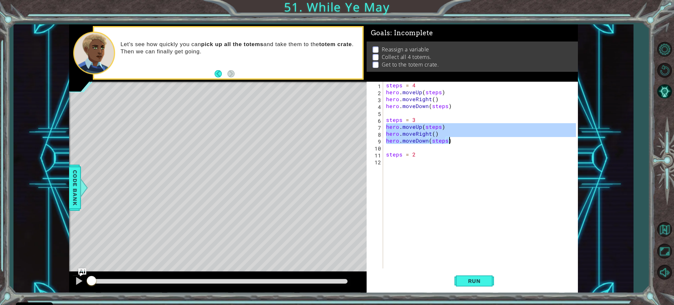
drag, startPoint x: 385, startPoint y: 124, endPoint x: 455, endPoint y: 139, distance: 71.4
click at [455, 139] on div "steps = 4 hero . moveUp ( steps ) hero . moveRight ( ) hero . moveDown ( steps …" at bounding box center [482, 182] width 195 height 201
type textarea "hero.moveRight() hero.moveDown(steps)"
click at [396, 159] on div "steps = 4 hero . moveUp ( steps ) hero . moveRight ( ) hero . moveDown ( steps …" at bounding box center [482, 182] width 195 height 201
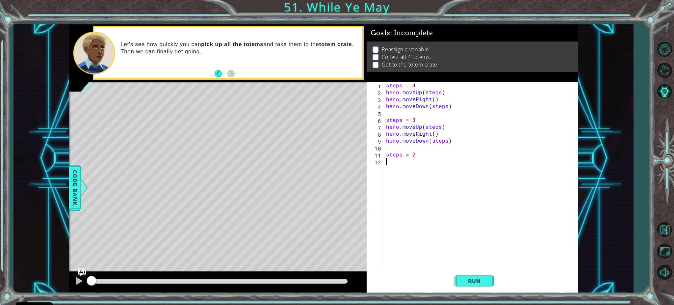
paste textarea "hero.moveDown(steps)"
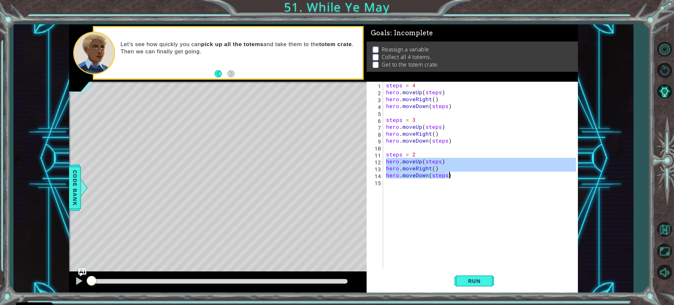
drag, startPoint x: 386, startPoint y: 162, endPoint x: 453, endPoint y: 176, distance: 68.3
click at [453, 176] on div "steps = 4 hero . moveUp ( steps ) hero . moveRight ( ) hero . moveDown ( steps …" at bounding box center [482, 182] width 195 height 201
type textarea "hero.moveRight() hero.moveDown(steps)"
click at [412, 187] on div "steps = 4 hero . moveUp ( steps ) hero . moveRight ( ) hero . moveDown ( steps …" at bounding box center [482, 182] width 195 height 201
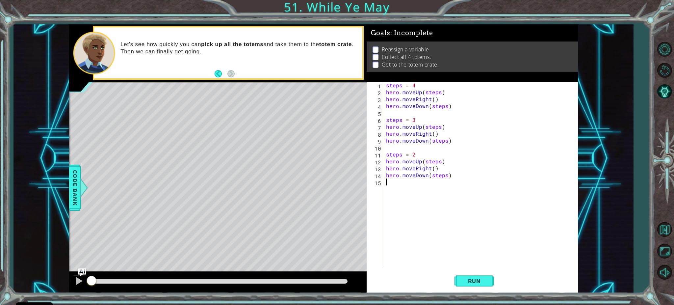
paste textarea "hero.moveDown(steps)"
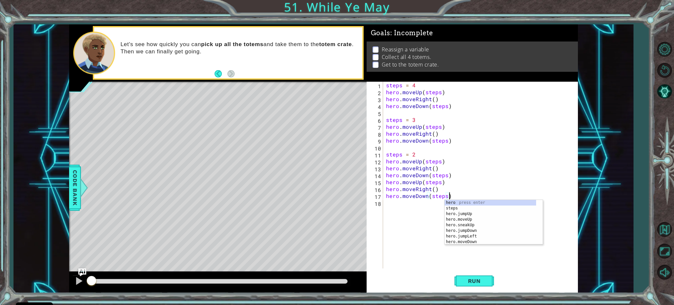
click at [439, 183] on div "steps = 4 hero . moveUp ( steps ) hero . moveRight ( ) hero . moveDown ( steps …" at bounding box center [482, 182] width 195 height 201
drag, startPoint x: 446, startPoint y: 195, endPoint x: 443, endPoint y: 204, distance: 9.5
click at [446, 195] on div "steps = 4 hero . moveUp ( steps ) hero . moveRight ( ) hero . moveDown ( steps …" at bounding box center [482, 182] width 195 height 201
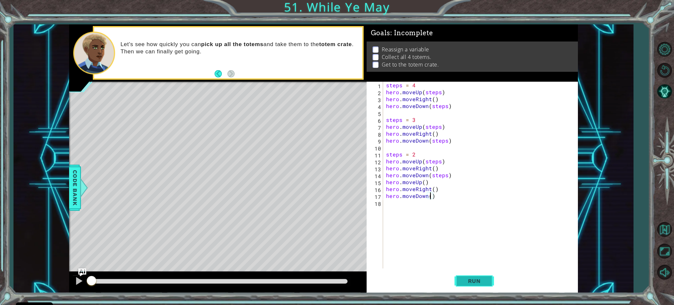
type textarea "hero.moveDown()"
click at [482, 283] on span "Run" at bounding box center [475, 281] width 26 height 7
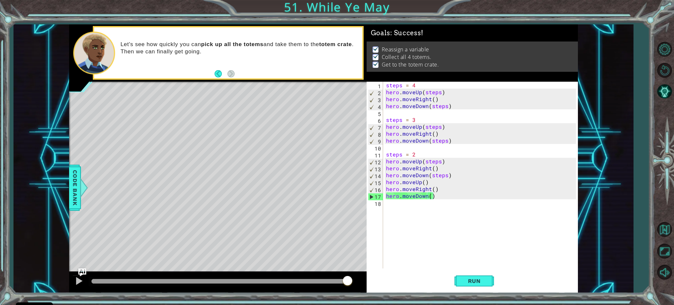
drag, startPoint x: 99, startPoint y: 280, endPoint x: 368, endPoint y: 290, distance: 269.6
click at [360, 290] on body "Cookie Policy CodeCombat uses a few essential and non-essential cookies. Privac…" at bounding box center [337, 152] width 674 height 305
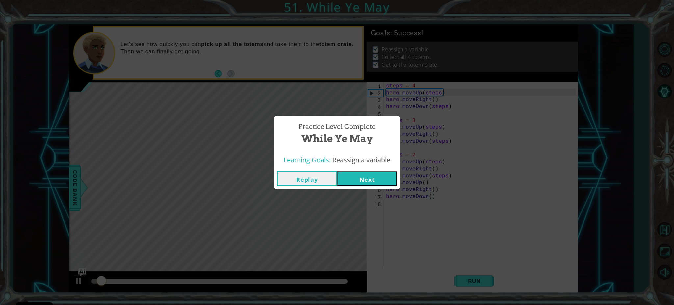
click at [352, 176] on button "Next" at bounding box center [367, 178] width 60 height 15
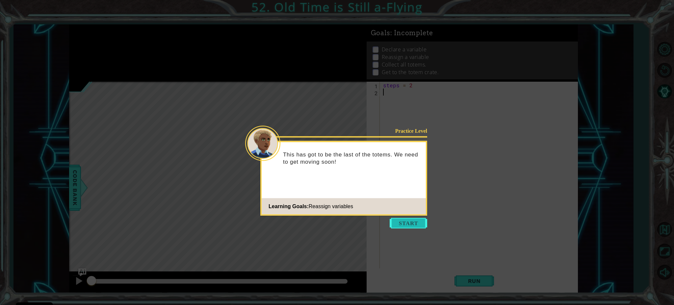
click at [406, 224] on button "Start" at bounding box center [409, 223] width 38 height 11
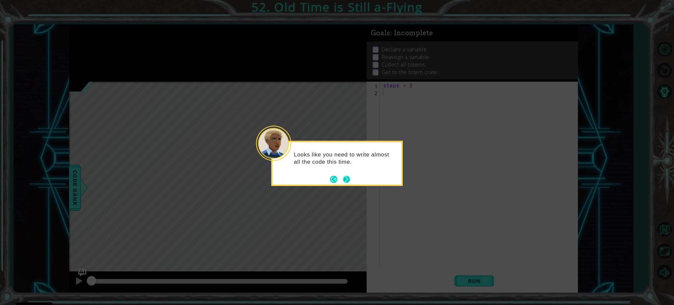
click at [347, 176] on button "Next" at bounding box center [346, 179] width 7 height 7
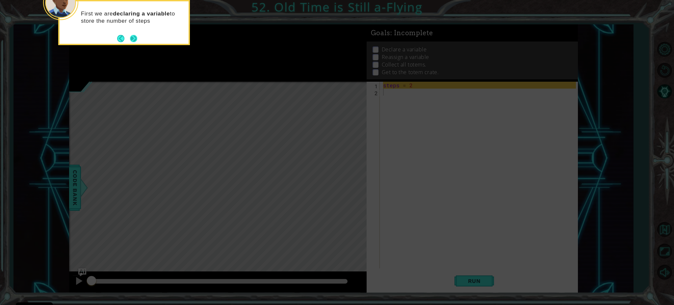
click at [132, 38] on button "Next" at bounding box center [133, 38] width 7 height 7
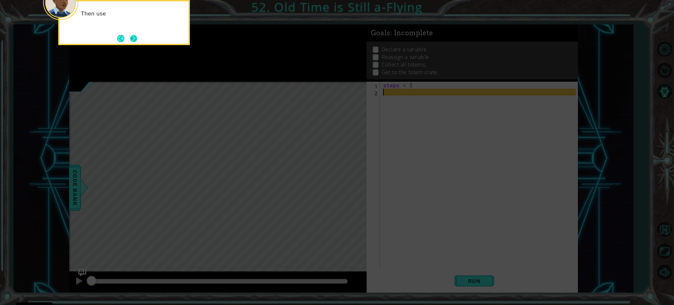
click at [132, 39] on button "Next" at bounding box center [133, 38] width 7 height 7
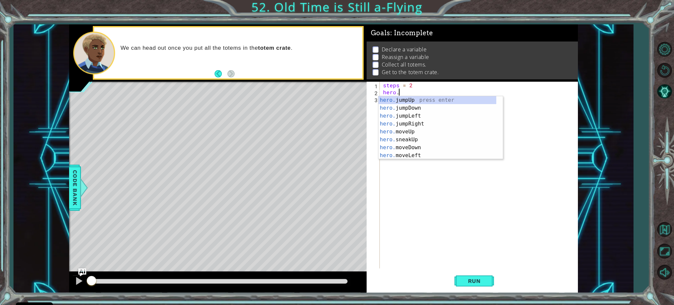
scroll to position [0, 1]
click at [390, 123] on div "hero.m oveUp press enter hero.m oveDown press enter hero.m oveLeft press enter …" at bounding box center [441, 135] width 124 height 79
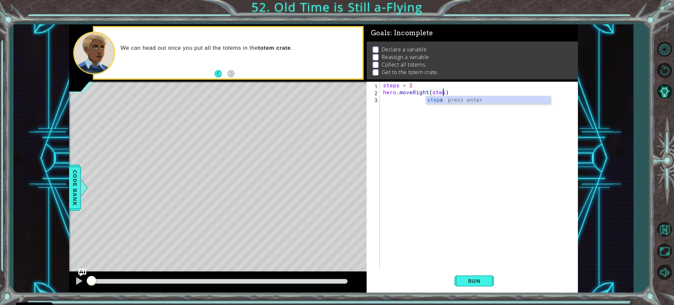
type textarea "hero.moveRight(steps)"
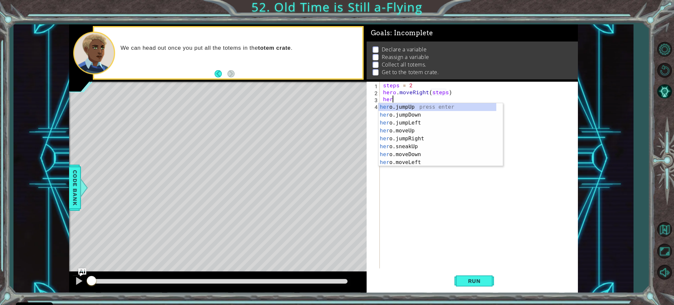
scroll to position [0, 0]
click at [399, 152] on div "hero .jumpUp press enter hero .jumpDown press enter hero .jumpLeft press enter …" at bounding box center [438, 142] width 118 height 79
type textarea "hero.moveDown(1)"
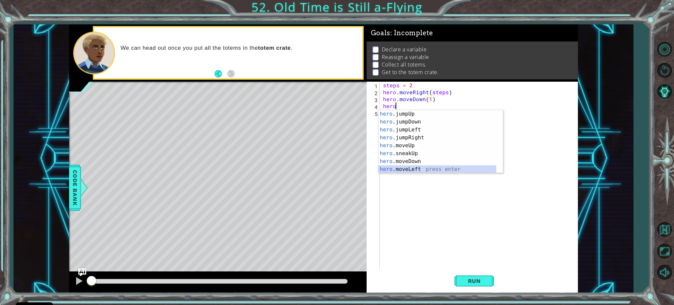
click at [399, 168] on div "hero .jumpUp press enter hero .jumpDown press enter hero .jumpLeft press enter …" at bounding box center [438, 149] width 118 height 79
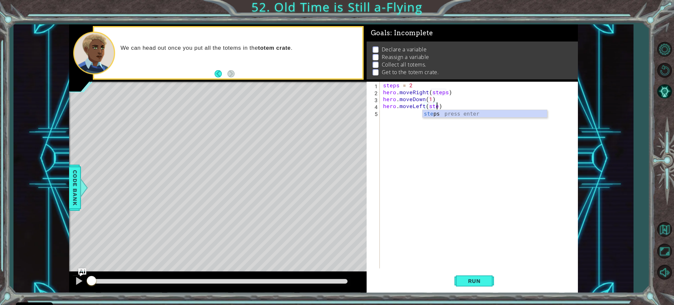
scroll to position [0, 3]
type textarea "hero.moveLeft(steps)"
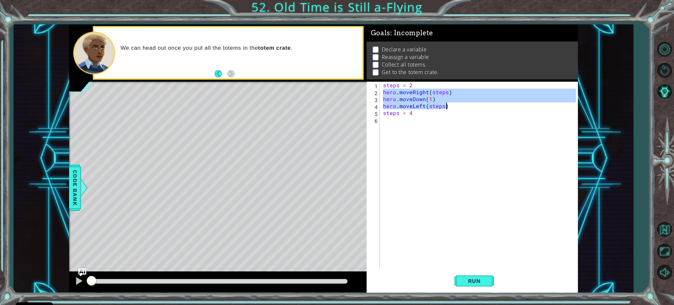
drag, startPoint x: 385, startPoint y: 93, endPoint x: 446, endPoint y: 104, distance: 62.2
click at [446, 104] on div "steps = 2 hero . moveRight ( steps ) hero . moveDown ( 1 ) hero . moveLeft ( st…" at bounding box center [481, 182] width 198 height 201
click at [396, 115] on div "steps = 2 hero . moveRight ( steps ) hero . moveDown ( 1 ) hero . moveLeft ( st…" at bounding box center [481, 182] width 198 height 201
type textarea "steps = 4"
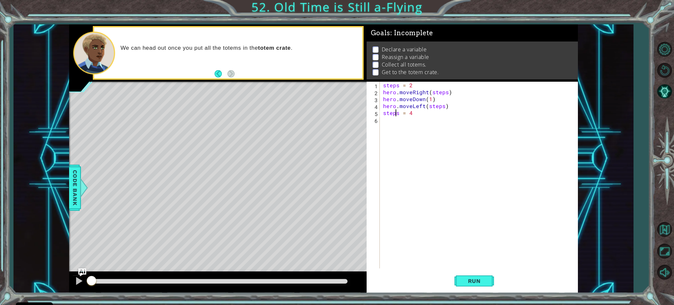
click at [397, 120] on div "steps = 2 hero . moveRight ( steps ) hero . moveDown ( 1 ) hero . moveLeft ( st…" at bounding box center [481, 182] width 198 height 201
paste textarea "hero.moveLeft(steps)"
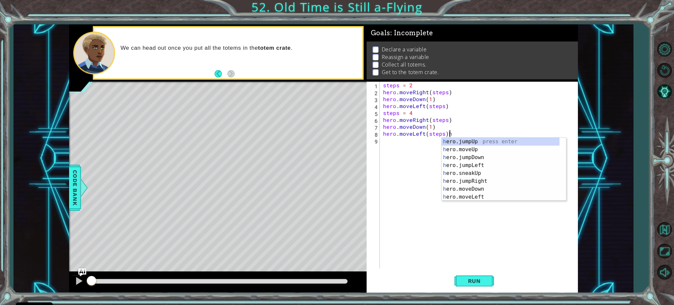
type textarea "hero.moveLeft(steps)"
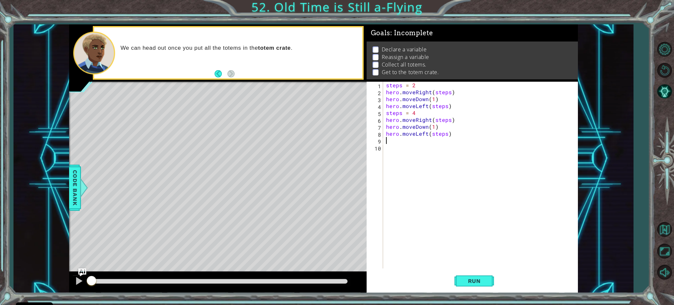
type textarea "s"
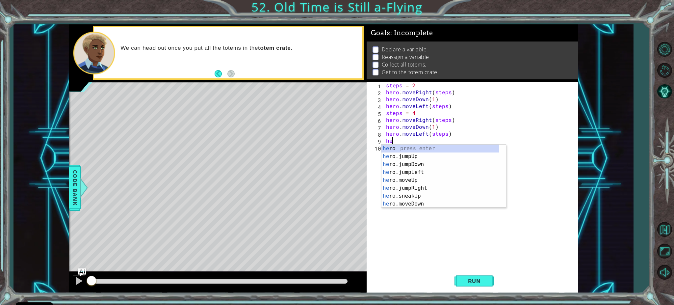
type textarea "h"
type textarea "hero.moveLeft(steps)"
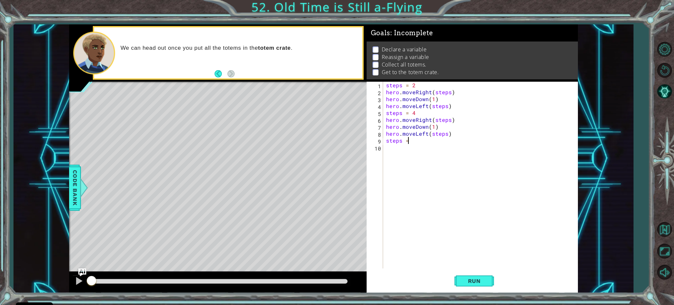
scroll to position [0, 1]
type textarea "steps = 6"
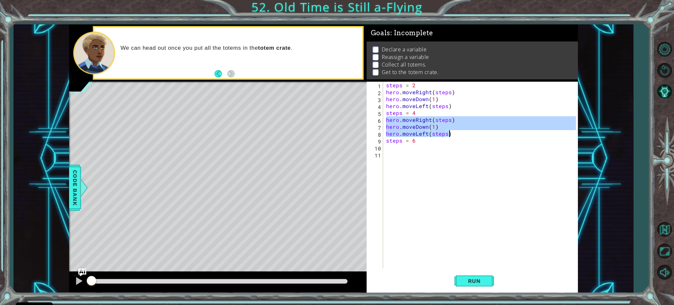
drag, startPoint x: 387, startPoint y: 119, endPoint x: 454, endPoint y: 133, distance: 69.0
click at [454, 133] on div "steps = 2 hero . moveRight ( steps ) hero . moveDown ( 1 ) hero . moveLeft ( st…" at bounding box center [482, 182] width 195 height 201
type textarea "hero.moveDown(1) hero.moveLeft(steps)"
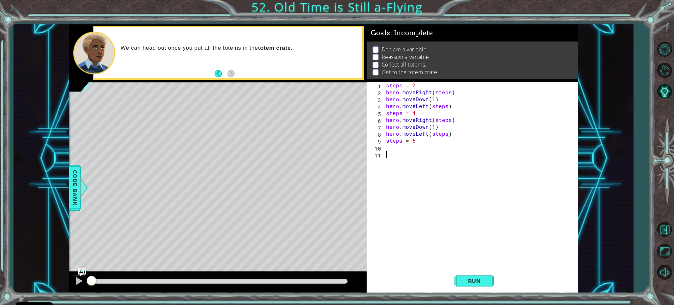
click at [414, 152] on div "steps = 2 hero . moveRight ( steps ) hero . moveDown ( 1 ) hero . moveLeft ( st…" at bounding box center [482, 182] width 195 height 201
click at [396, 146] on div "steps = 2 hero . moveRight ( steps ) hero . moveDown ( 1 ) hero . moveLeft ( st…" at bounding box center [482, 182] width 195 height 201
paste textarea "hero.moveLeft(steps)"
type textarea "hero.moveLeft(steps)"
click at [471, 283] on span "Run" at bounding box center [475, 281] width 26 height 7
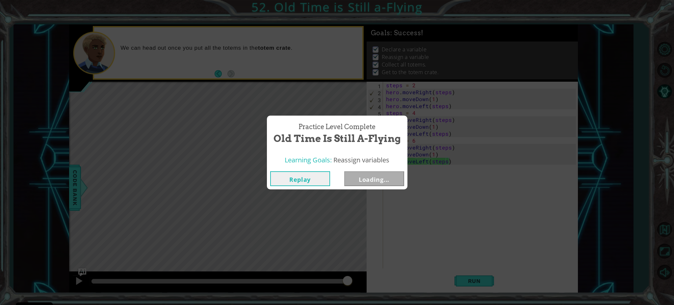
drag, startPoint x: 100, startPoint y: 281, endPoint x: 394, endPoint y: 291, distance: 294.0
click at [394, 291] on body "Cookie Policy CodeCombat uses a few essential and non-essential cookies. Privac…" at bounding box center [337, 152] width 674 height 305
click at [381, 182] on button "Next" at bounding box center [374, 178] width 60 height 15
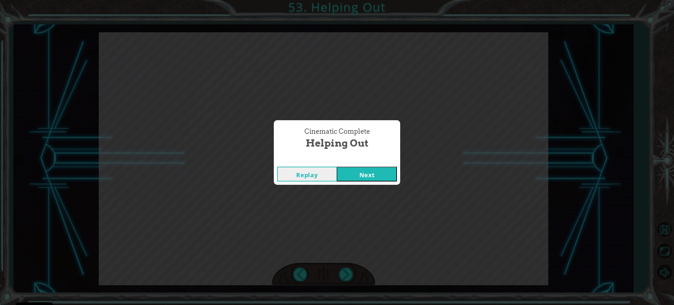
click at [346, 176] on button "Next" at bounding box center [367, 174] width 60 height 15
